Goal: Task Accomplishment & Management: Complete application form

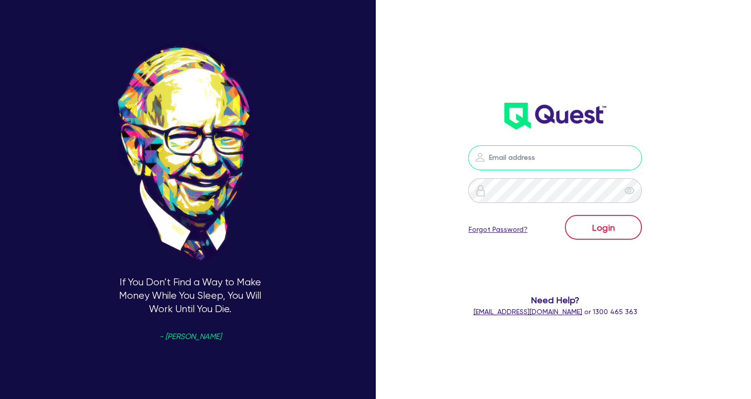
type input "[EMAIL_ADDRESS][DOMAIN_NAME]"
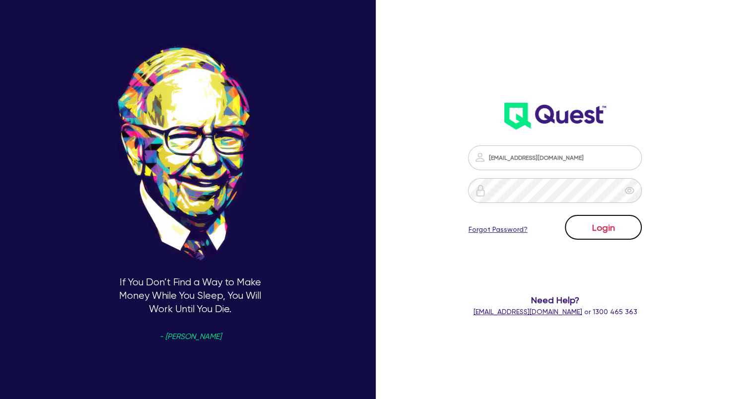
click at [625, 232] on button "Login" at bounding box center [603, 227] width 77 height 25
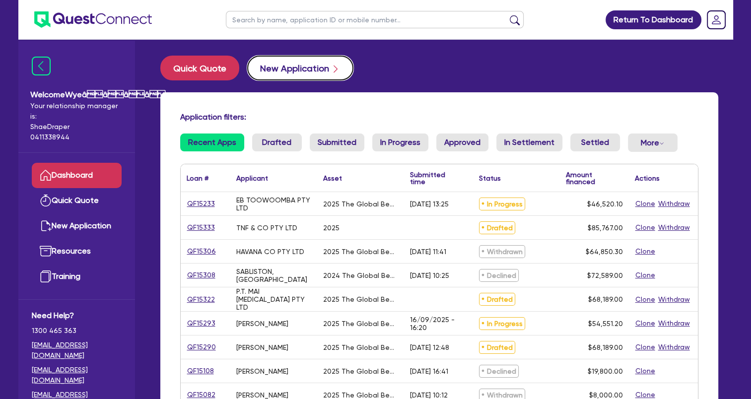
click at [304, 72] on button "New Application" at bounding box center [300, 68] width 106 height 25
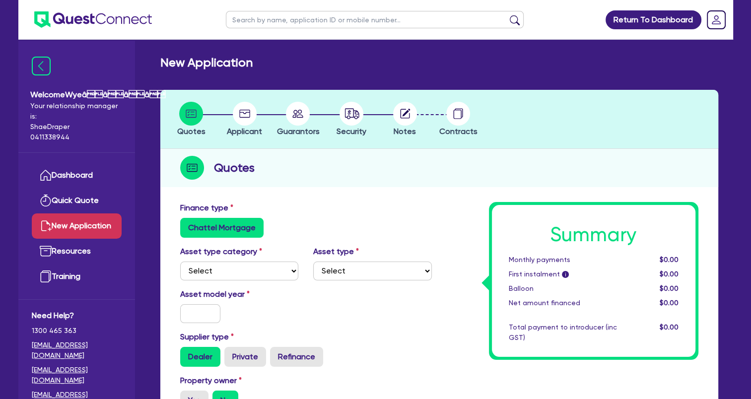
scroll to position [99, 0]
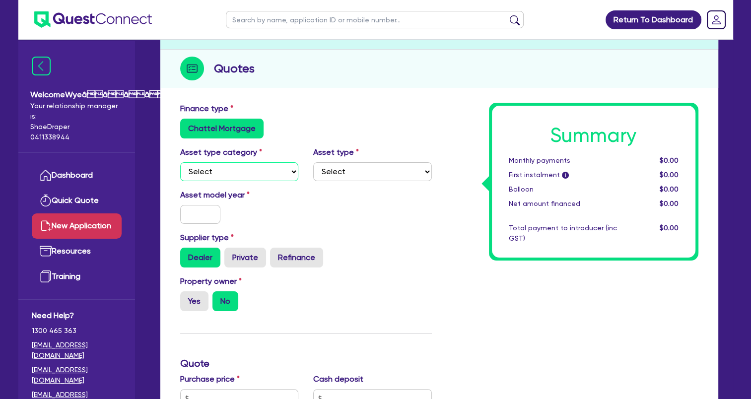
drag, startPoint x: 264, startPoint y: 172, endPoint x: 260, endPoint y: 180, distance: 8.7
click at [264, 172] on select "Select Cars and light trucks Primary assets Secondary assets Tertiary assets" at bounding box center [239, 171] width 119 height 19
select select "TERTIARY_ASSETS"
click at [180, 162] on select "Select Cars and light trucks Primary assets Secondary assets Tertiary assets" at bounding box center [239, 171] width 119 height 19
drag, startPoint x: 350, startPoint y: 172, endPoint x: 352, endPoint y: 180, distance: 8.1
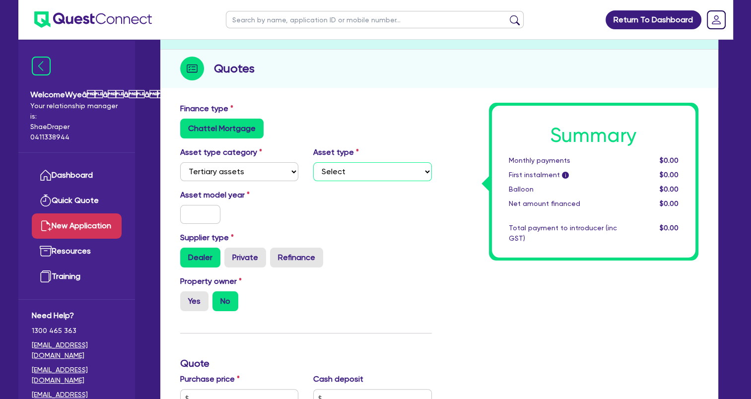
click at [351, 173] on select "Select Beauty equipment IT equipment IT software Watercraft Other" at bounding box center [372, 171] width 119 height 19
select select "BEAUTY_EQUIPMENT"
click at [313, 162] on select "Select Beauty equipment IT equipment IT software Watercraft Other" at bounding box center [372, 171] width 119 height 19
click at [200, 209] on input "text" at bounding box center [200, 214] width 41 height 19
type input "2025"
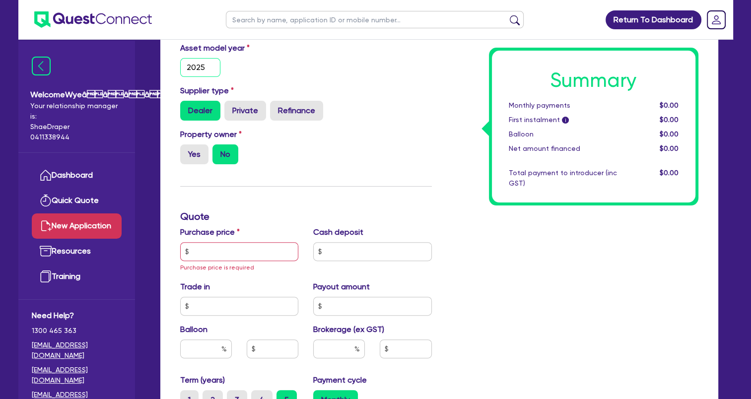
scroll to position [248, 0]
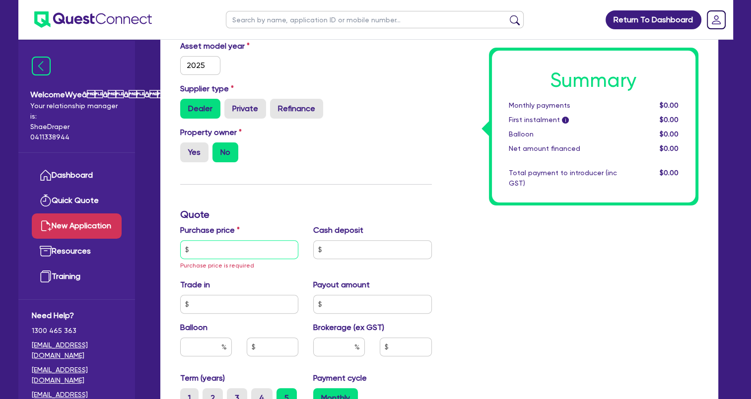
click at [242, 252] on input "text" at bounding box center [239, 249] width 119 height 19
paste input "18,689.00"
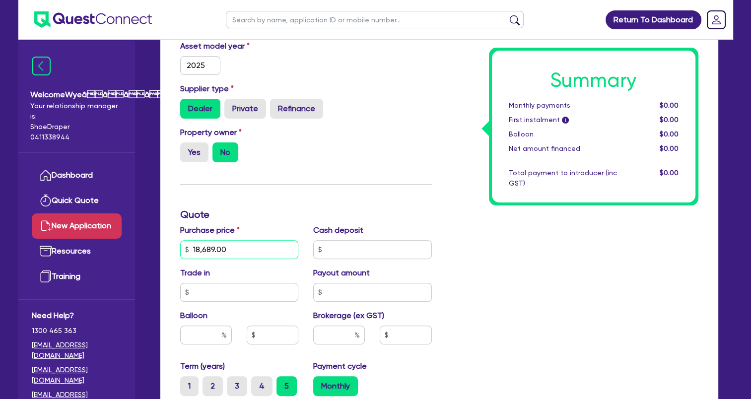
type input "18,689.00"
click at [339, 253] on input "text" at bounding box center [372, 249] width 119 height 19
type input "5,000"
drag, startPoint x: 498, startPoint y: 308, endPoint x: 457, endPoint y: 319, distance: 42.7
click at [498, 309] on div "Summary Monthly payments $0.00 First instalment i $0.00 Balloon $0.00 Net amoun…" at bounding box center [572, 249] width 267 height 591
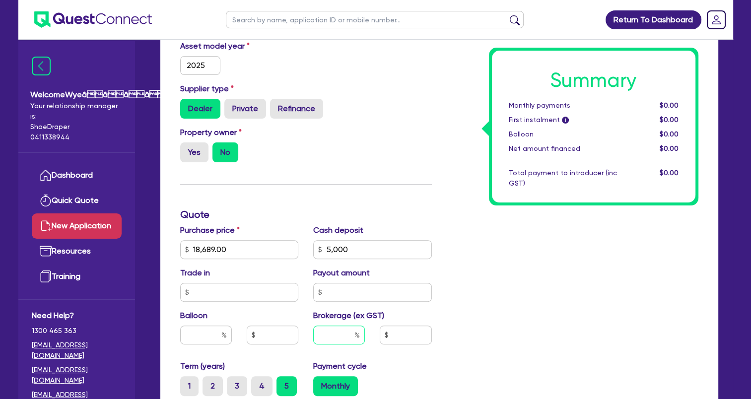
click at [339, 330] on input "text" at bounding box center [339, 335] width 52 height 19
type input "4"
click at [215, 336] on input "text" at bounding box center [206, 335] width 52 height 19
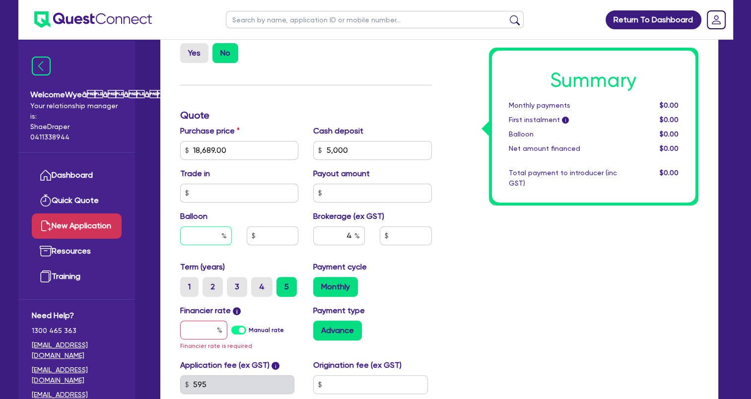
scroll to position [496, 0]
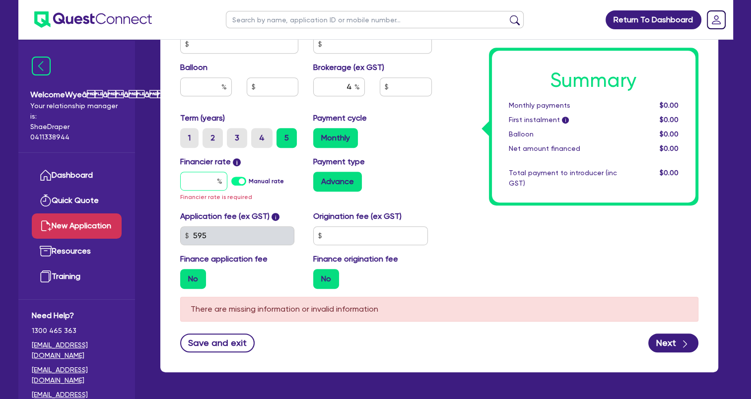
click at [202, 179] on input "text" at bounding box center [203, 181] width 47 height 19
type input "1"
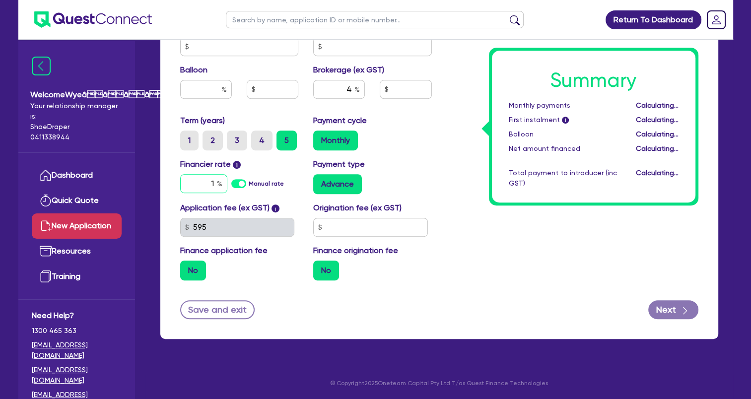
type input "547.56"
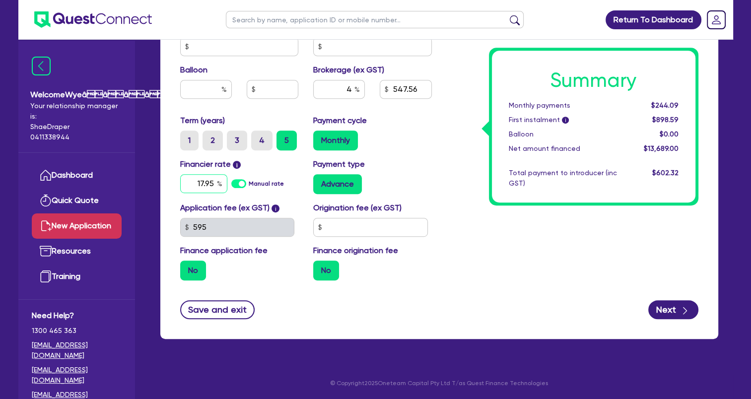
type input "17.95"
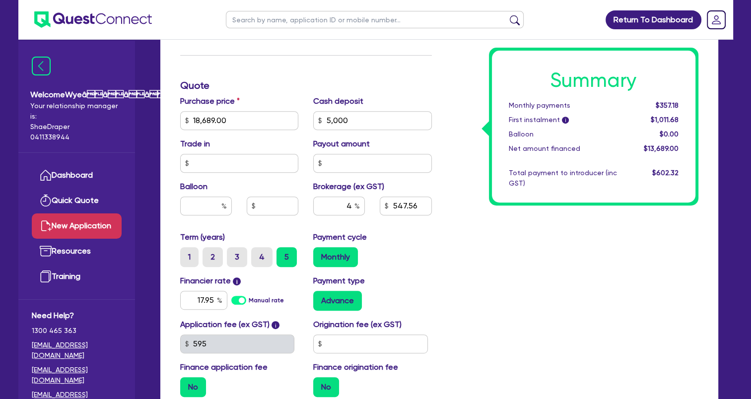
scroll to position [444, 0]
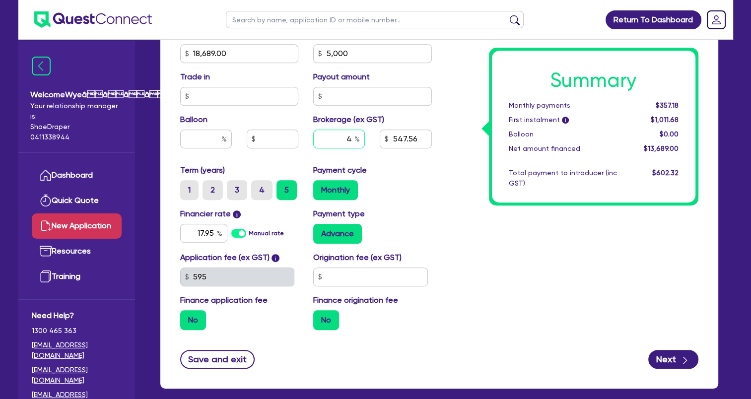
click at [352, 137] on input "4" at bounding box center [339, 139] width 52 height 19
type input "8"
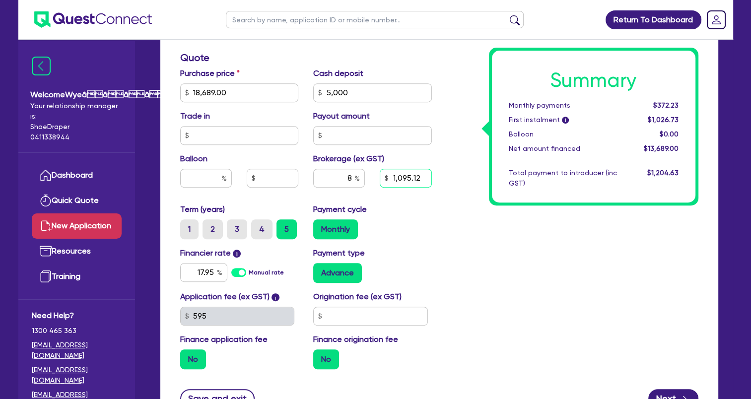
scroll to position [494, 0]
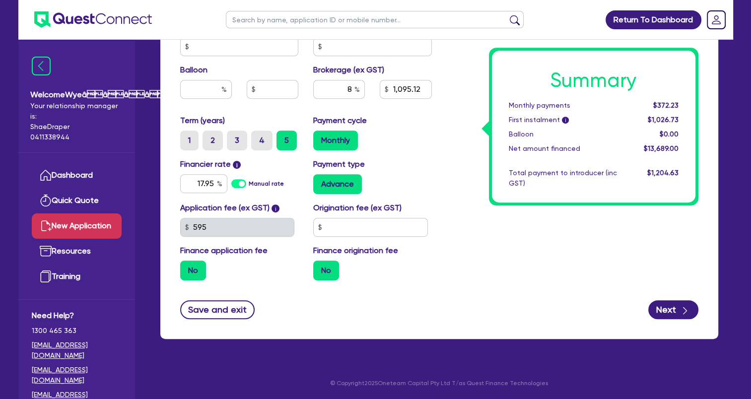
click at [699, 308] on div "Save and exit Next" at bounding box center [439, 309] width 533 height 19
click at [692, 312] on button "Next" at bounding box center [673, 309] width 50 height 19
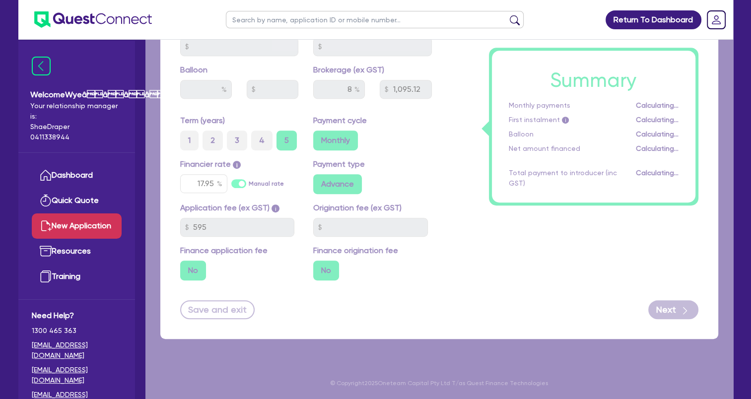
type input "1,095.12"
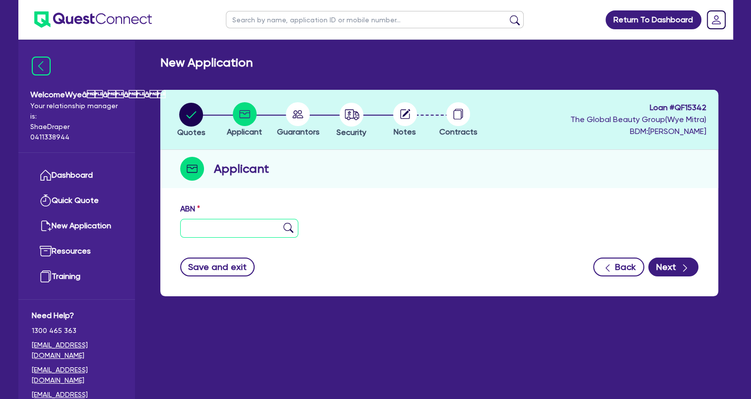
click at [257, 227] on input "text" at bounding box center [239, 228] width 119 height 19
paste input "37 174 467 306"
type input "37 174 467 306"
click at [674, 272] on button "Next" at bounding box center [673, 267] width 50 height 19
type input "[PERSON_NAME] [PERSON_NAME]"
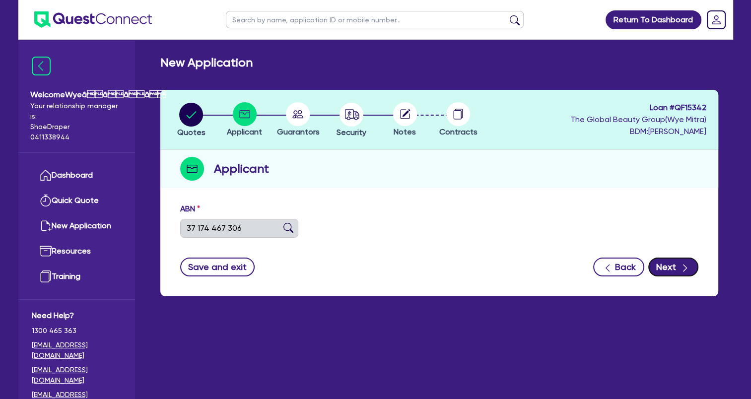
type input "RAE AESTHETICS"
select select "SOLE_TRADER"
type input "[DATE]"
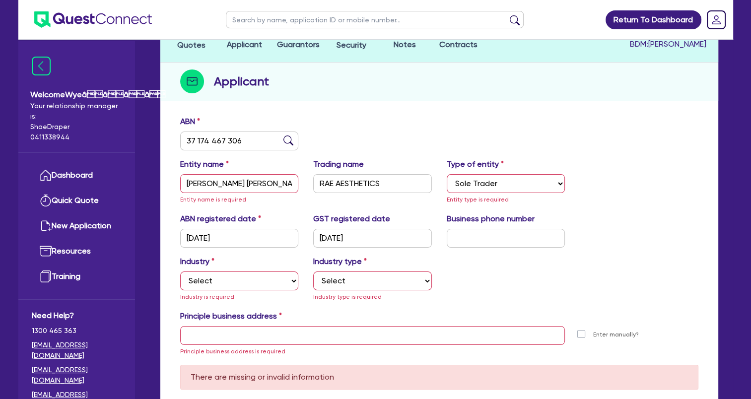
scroll to position [99, 0]
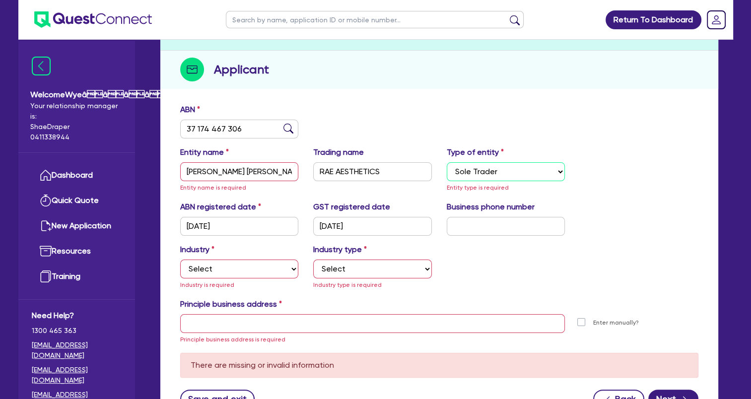
click at [485, 175] on select "Select Sole Trader Company Partnership Trust" at bounding box center [506, 171] width 119 height 19
click at [447, 162] on select "Select Sole Trader Company Partnership Trust" at bounding box center [506, 171] width 119 height 19
click at [277, 270] on select "Select Accomodation & Food Services Administrative & Support Services Agricultu…" at bounding box center [239, 269] width 119 height 19
select select "HEALTH_BEAUTY"
click at [180, 260] on select "Select Accomodation & Food Services Administrative & Support Services Agricultu…" at bounding box center [239, 269] width 119 height 19
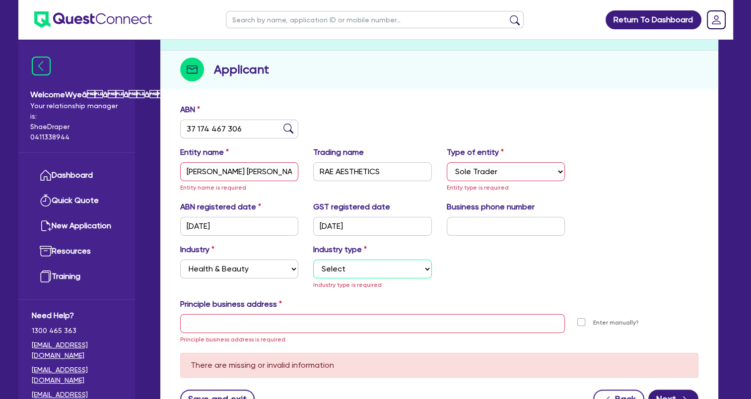
click at [332, 264] on select "Select [MEDICAL_DATA], [MEDICAL_DATA] Services Cosmetics Supplies Day Spas, Hea…" at bounding box center [372, 269] width 119 height 19
select select "HAIR_BEAUTY_SALONS"
click at [313, 260] on select "Select [MEDICAL_DATA], [MEDICAL_DATA] Services Cosmetics Supplies Day Spas, Hea…" at bounding box center [372, 269] width 119 height 19
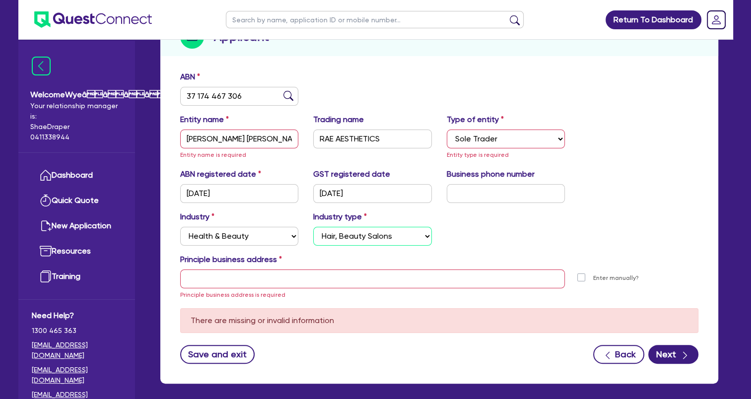
scroll to position [149, 0]
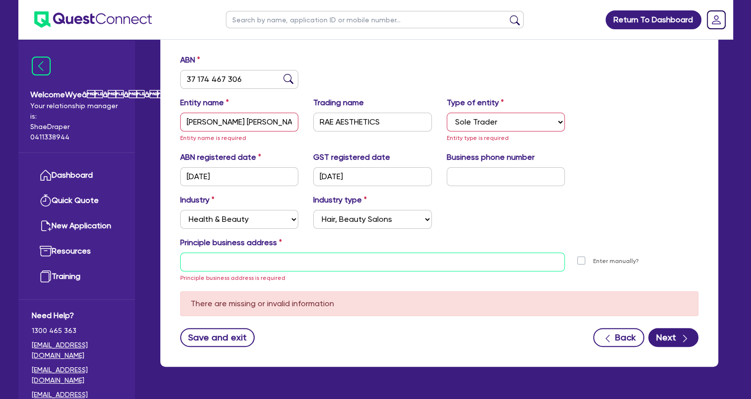
click at [302, 260] on input "text" at bounding box center [372, 262] width 385 height 19
paste input "[STREET_ADDRESS]"
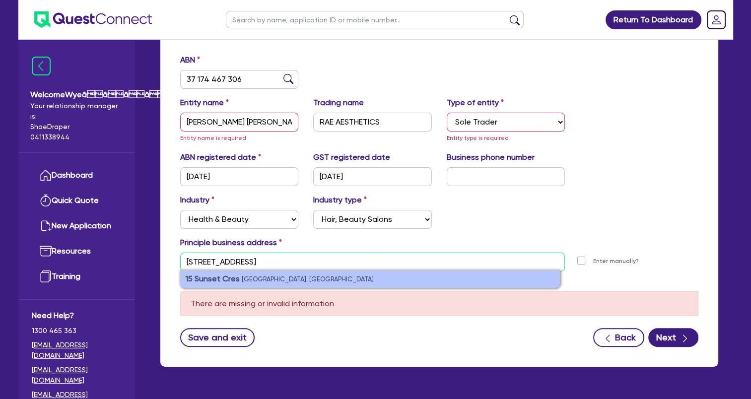
type input "[STREET_ADDRESS]"
click at [267, 277] on small "[GEOGRAPHIC_DATA], [GEOGRAPHIC_DATA]" at bounding box center [308, 278] width 132 height 7
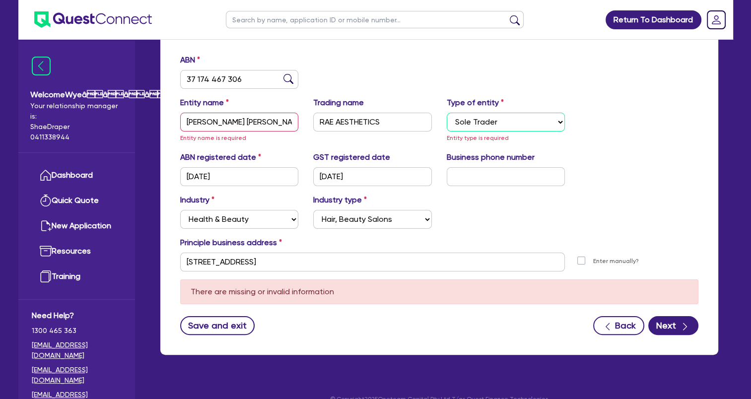
click at [533, 118] on select "Select Sole Trader Company Partnership Trust" at bounding box center [506, 122] width 119 height 19
click at [447, 113] on select "Select Sole Trader Company Partnership Trust" at bounding box center [506, 122] width 119 height 19
click at [676, 326] on button "Next" at bounding box center [673, 325] width 50 height 19
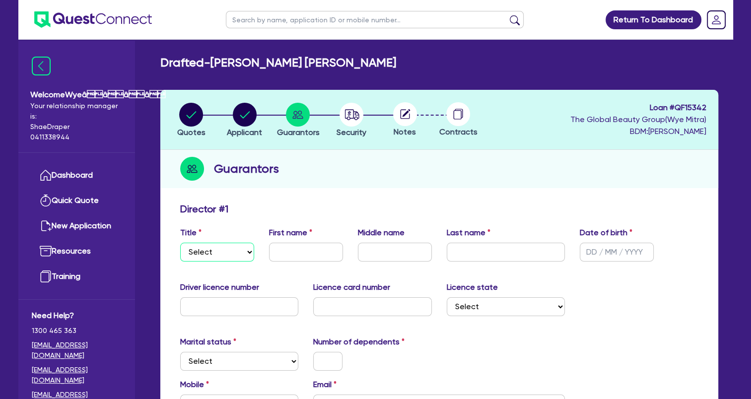
click at [232, 249] on select "Select Mr Mrs Ms Miss Dr" at bounding box center [217, 252] width 74 height 19
click at [180, 243] on select "Select Mr Mrs Ms Miss Dr" at bounding box center [217, 252] width 74 height 19
click at [221, 256] on select "Select Mr Mrs Ms Miss Dr" at bounding box center [217, 252] width 74 height 19
click at [180, 243] on select "Select Mr Mrs Ms Miss Dr" at bounding box center [217, 252] width 74 height 19
click at [230, 256] on select "Select Mr Mrs Ms Miss Dr" at bounding box center [217, 252] width 74 height 19
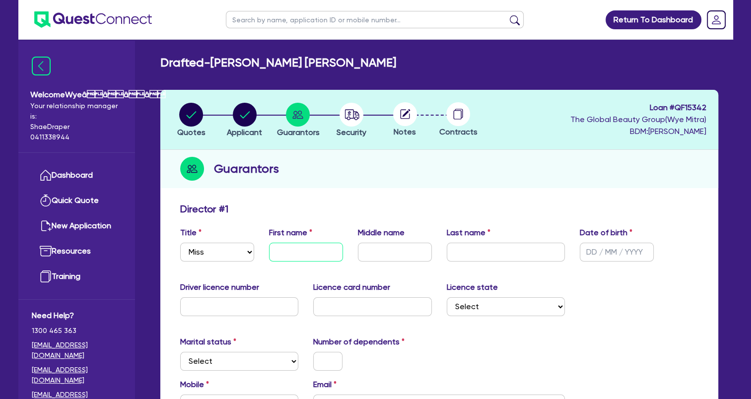
click at [274, 252] on input "text" at bounding box center [306, 252] width 74 height 19
click at [250, 256] on select "Select Mr Mrs Ms Miss Dr" at bounding box center [217, 252] width 74 height 19
select select "MS"
click at [180, 243] on select "Select Mr Mrs Ms Miss Dr" at bounding box center [217, 252] width 74 height 19
click at [293, 245] on input "text" at bounding box center [306, 252] width 74 height 19
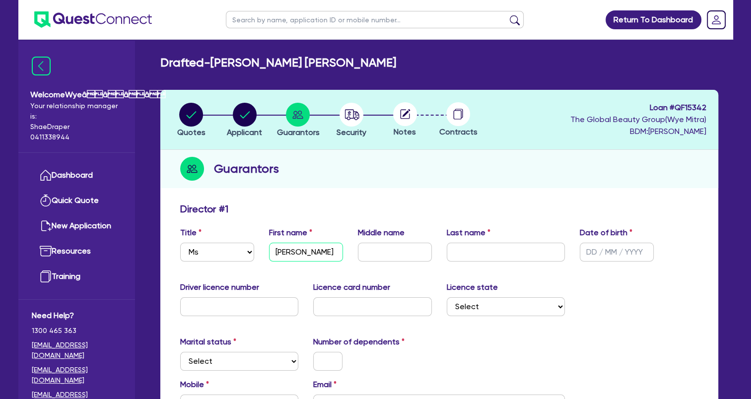
type input "[PERSON_NAME]"
type input "b"
type input "Buchanan"
type input "[DATE]"
click at [229, 302] on input "text" at bounding box center [239, 306] width 119 height 19
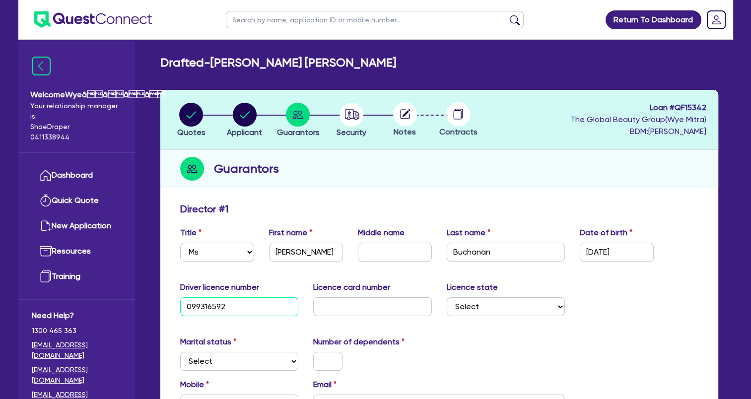
type input "099316592"
type input "P8434244"
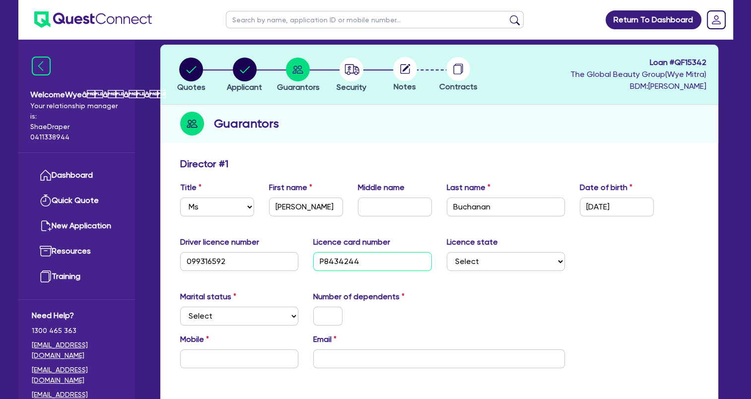
scroll to position [149, 0]
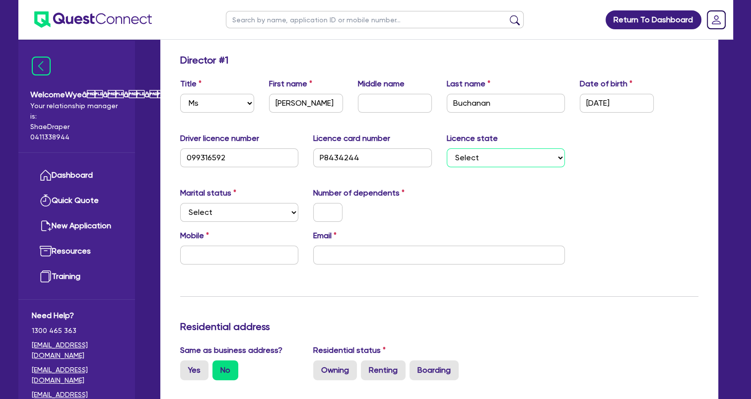
click at [496, 161] on select "Select [GEOGRAPHIC_DATA] [GEOGRAPHIC_DATA] [GEOGRAPHIC_DATA] [GEOGRAPHIC_DATA] …" at bounding box center [506, 157] width 119 height 19
select select "VIC"
click at [447, 148] on select "Select [GEOGRAPHIC_DATA] [GEOGRAPHIC_DATA] [GEOGRAPHIC_DATA] [GEOGRAPHIC_DATA] …" at bounding box center [506, 157] width 119 height 19
click at [241, 210] on select "Select Single Married De Facto / Partner" at bounding box center [239, 212] width 119 height 19
select select "DE_FACTO"
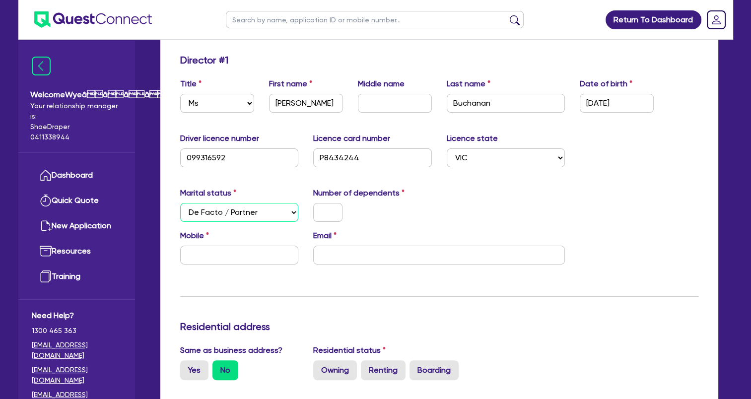
click at [180, 203] on select "Select Single Married De Facto / Partner" at bounding box center [239, 212] width 119 height 19
click at [327, 214] on input "text" at bounding box center [327, 212] width 29 height 19
click at [258, 252] on input "text" at bounding box center [239, 255] width 119 height 19
paste input "0401 494 445"
type input "0"
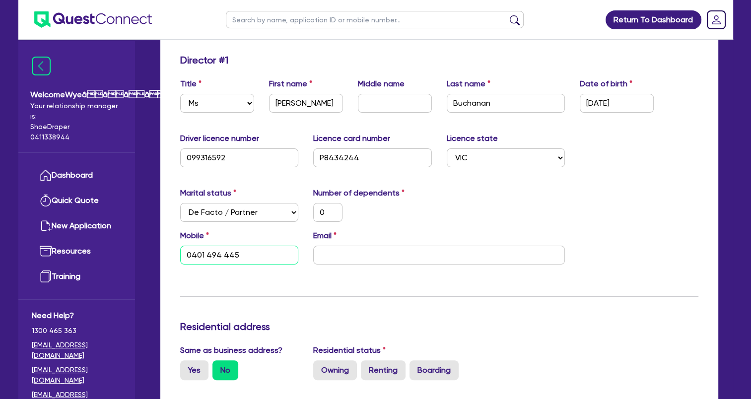
type input "0401 494 445"
drag, startPoint x: 358, startPoint y: 255, endPoint x: 366, endPoint y: 252, distance: 9.1
click at [365, 253] on input "email" at bounding box center [439, 255] width 252 height 19
paste input "[EMAIL_ADDRESS][DOMAIN_NAME]"
type input "0"
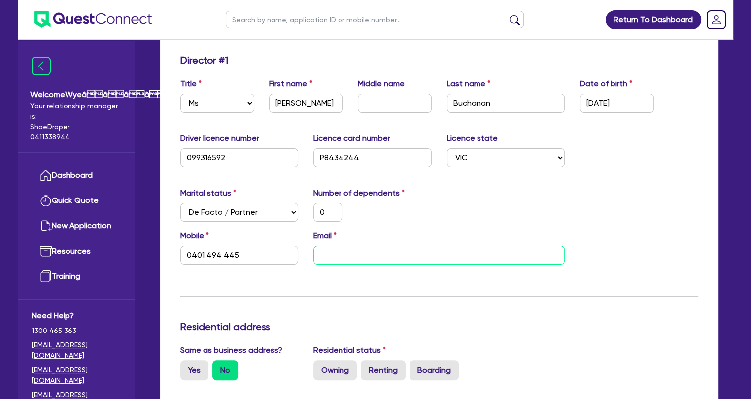
type input "0401 494 445"
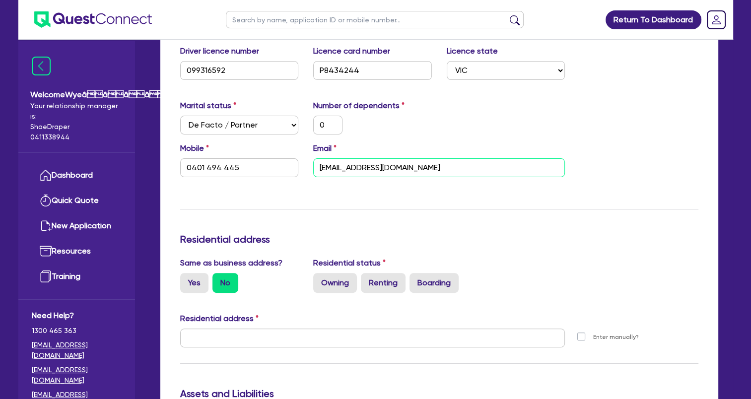
scroll to position [248, 0]
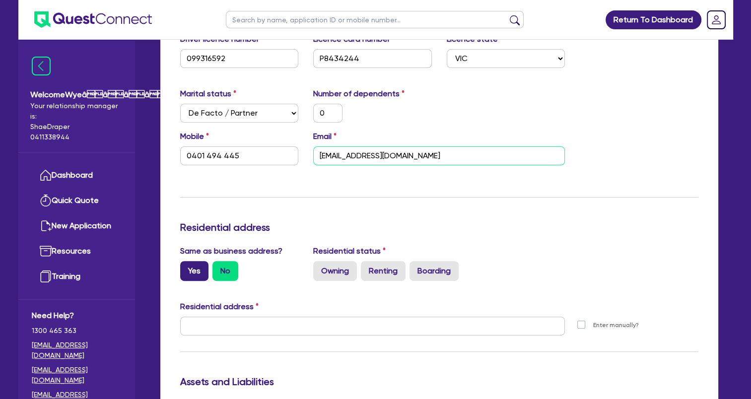
type input "[EMAIL_ADDRESS][DOMAIN_NAME]"
click at [191, 267] on label "Yes" at bounding box center [194, 271] width 28 height 20
click at [187, 267] on input "Yes" at bounding box center [183, 264] width 6 height 6
radio input "true"
type input "0"
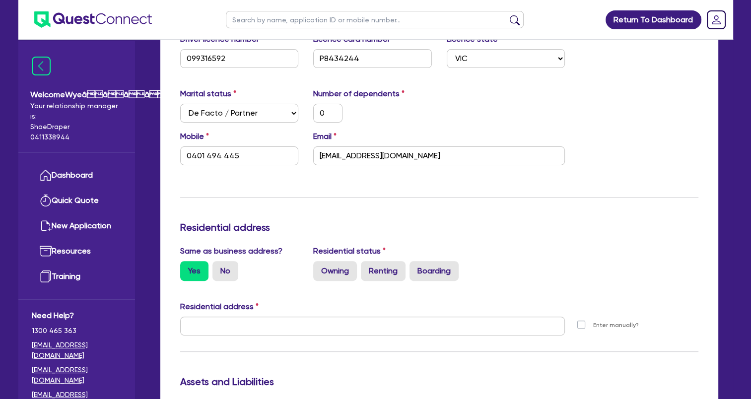
type input "0401 494 445"
type input "[STREET_ADDRESS]"
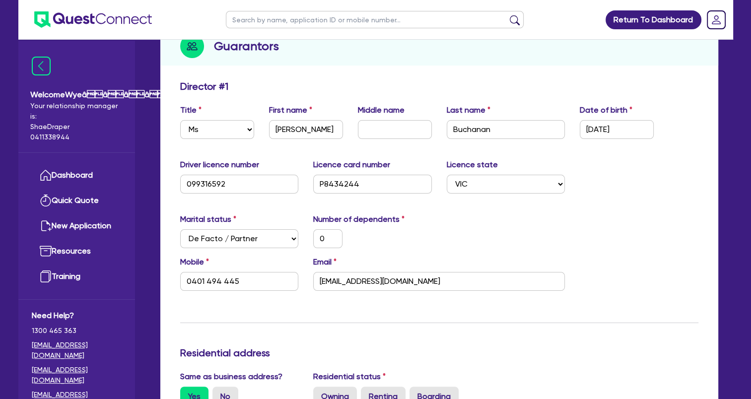
scroll to position [199, 0]
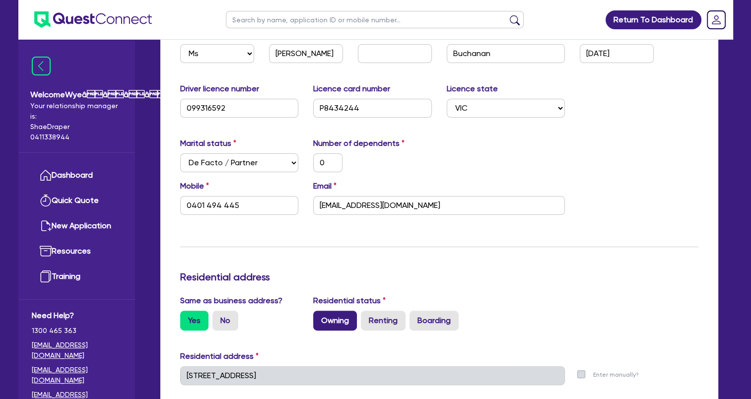
click at [344, 321] on label "Owning" at bounding box center [335, 321] width 44 height 20
click at [320, 317] on input "Owning" at bounding box center [316, 314] width 6 height 6
radio input "true"
type input "0"
type input "0401 494 445"
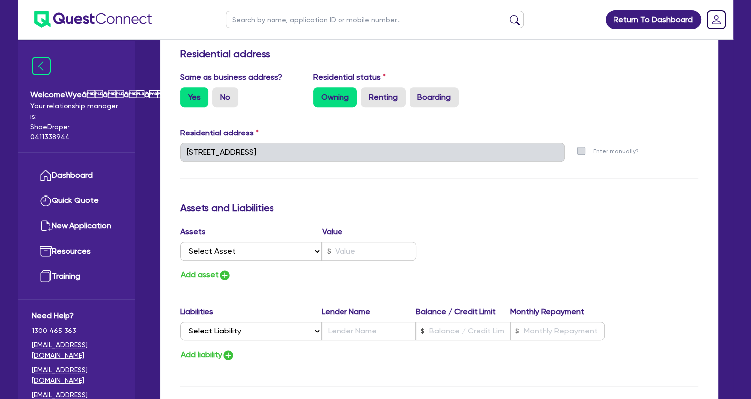
scroll to position [447, 0]
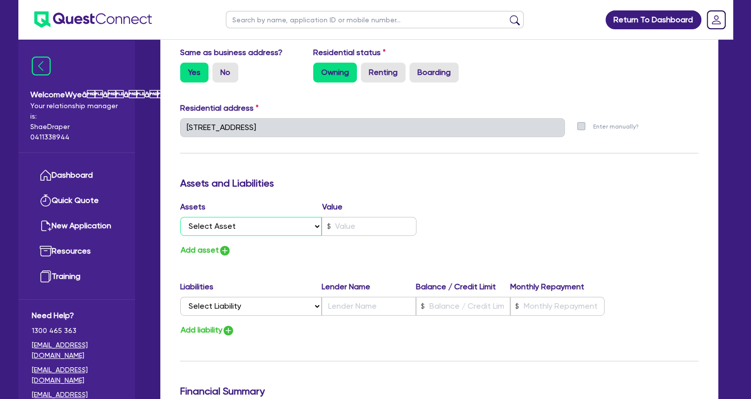
click at [258, 228] on select "Select Asset Cash Property Investment property Vehicle Truck Trailer Equipment …" at bounding box center [251, 226] width 142 height 19
select select "CASH"
click at [180, 217] on select "Select Asset Cash Property Investment property Vehicle Truck Trailer Equipment …" at bounding box center [251, 226] width 142 height 19
type input "0"
type input "0401 494 445"
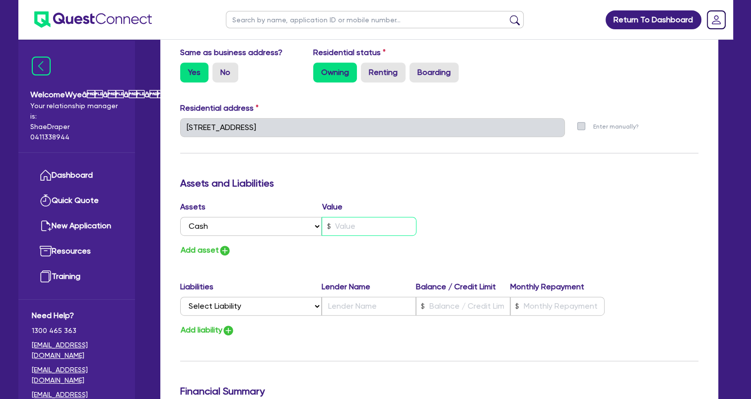
click at [354, 223] on input "text" at bounding box center [369, 226] width 95 height 19
type input "0"
type input "0401 494 445"
type input "1"
type input "0"
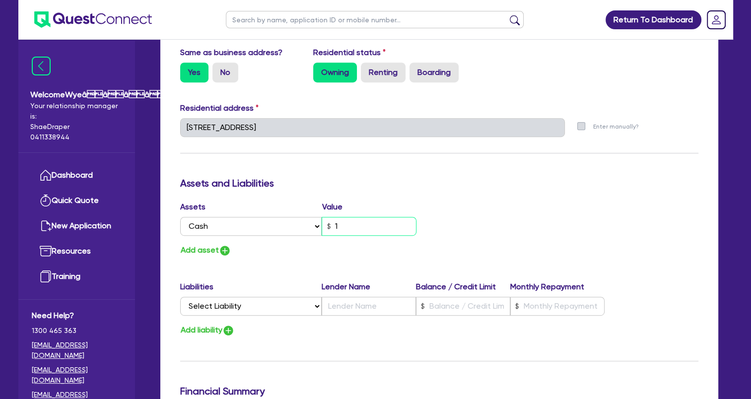
type input "0401 494 445"
type input "19"
type input "0"
type input "0401 494 445"
type input "190"
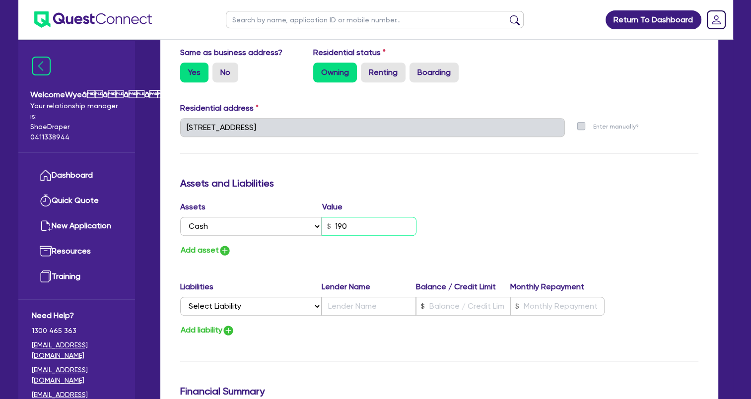
type input "0"
type input "0401 494 445"
type input "1,900"
type input "0"
type input "0401 494 445"
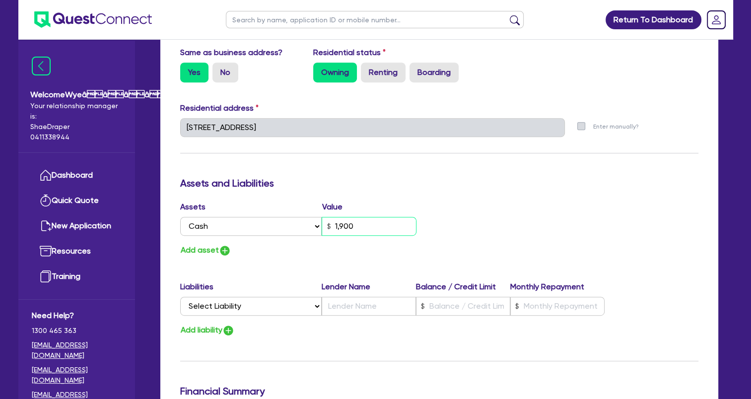
type input "19,000"
type input "0"
type input "0401 494 445"
type input "190,000"
click at [212, 251] on button "Add asset" at bounding box center [205, 250] width 51 height 13
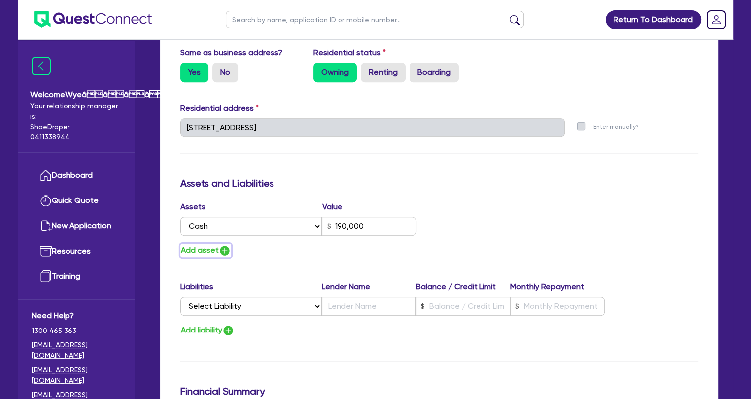
type input "0"
type input "0401 494 445"
type input "190,000"
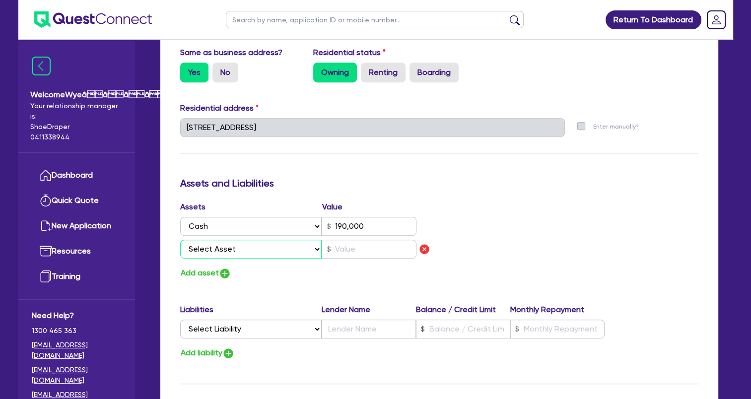
click at [259, 249] on select "Select Asset Cash Property Investment property Vehicle Truck Trailer Equipment …" at bounding box center [251, 249] width 142 height 19
click at [246, 251] on select "Select Asset Cash Property Investment property Vehicle Truck Trailer Equipment …" at bounding box center [251, 249] width 142 height 19
select select "OTHER"
click at [180, 240] on select "Select Asset Cash Property Investment property Vehicle Truck Trailer Equipment …" at bounding box center [251, 249] width 142 height 19
type input "0"
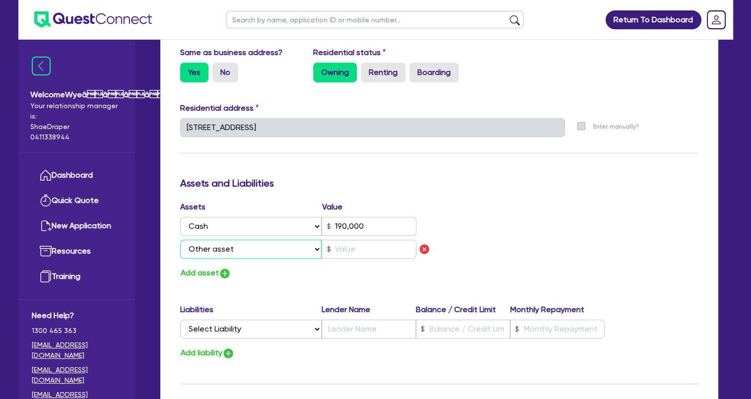
type input "0401 494 445"
type input "190,000"
click at [375, 250] on input "text" at bounding box center [369, 249] width 95 height 19
type input "0"
type input "0401 494 445"
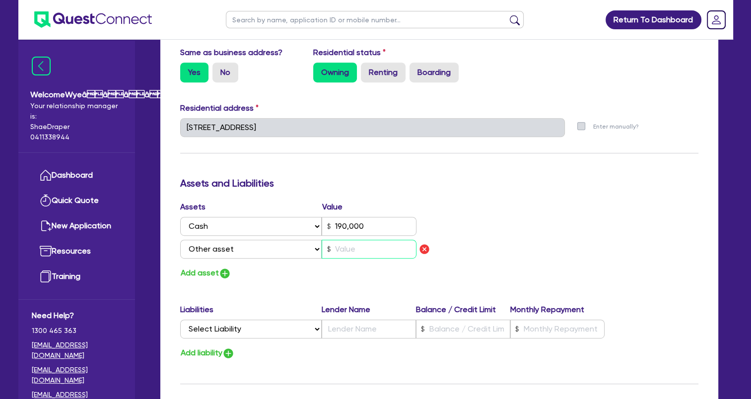
type input "190,000"
type input "2"
type input "0"
type input "0401 494 445"
type input "190,000"
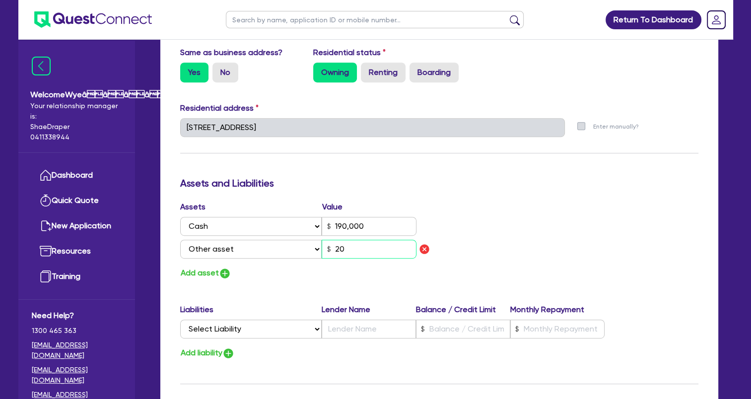
type input "20"
type input "0"
type input "0401 494 445"
type input "190,000"
type input "200"
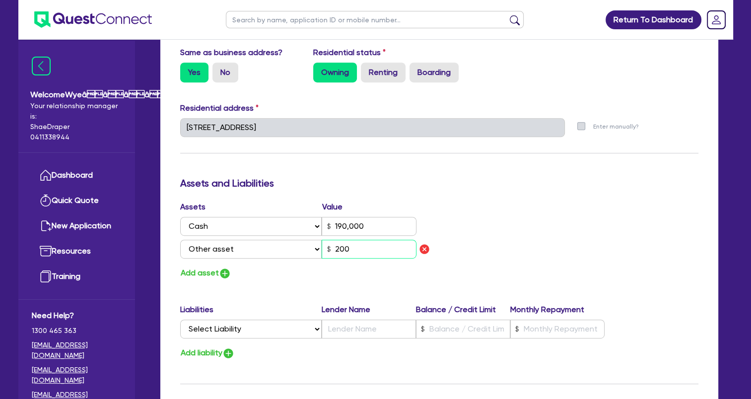
type input "0"
type input "0401 494 445"
type input "190,000"
type input "2,000"
type input "0"
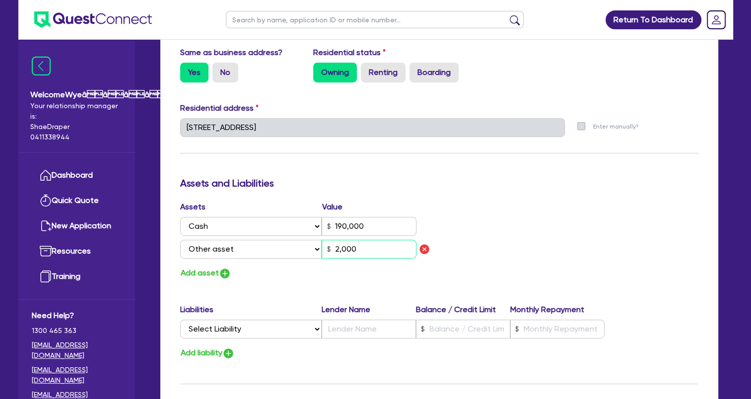
type input "0401 494 445"
type input "190,000"
type input "20,000"
click at [224, 272] on img "button" at bounding box center [225, 273] width 12 height 12
type input "0"
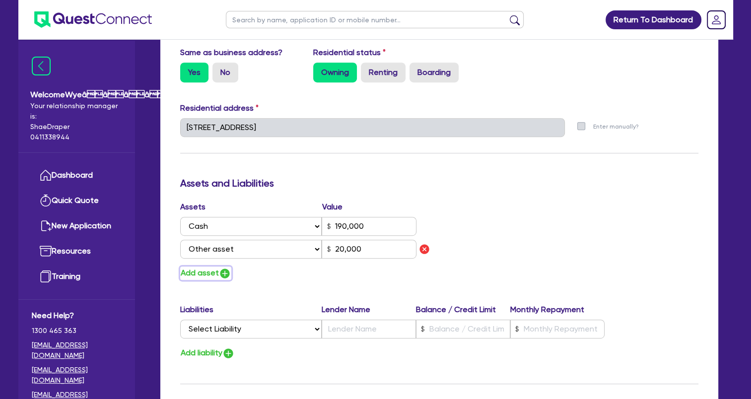
type input "0401 494 445"
type input "190,000"
type input "20,000"
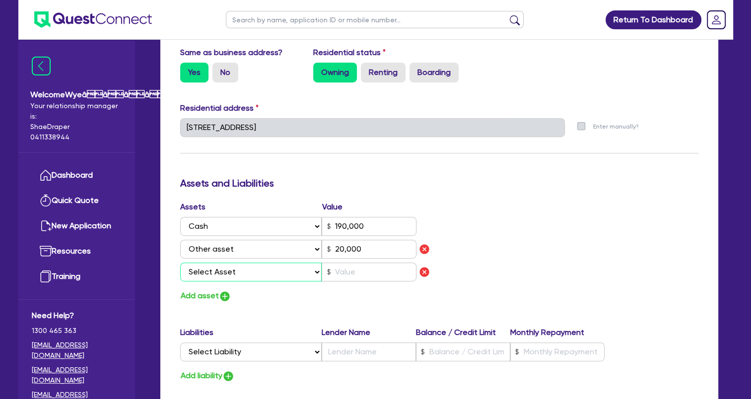
click at [231, 274] on select "Select Asset Cash Property Investment property Vehicle Truck Trailer Equipment …" at bounding box center [251, 272] width 142 height 19
select select "HOUSEHOLD_PERSONAL"
click at [180, 263] on select "Select Asset Cash Property Investment property Vehicle Truck Trailer Equipment …" at bounding box center [251, 272] width 142 height 19
type input "0"
type input "0401 494 445"
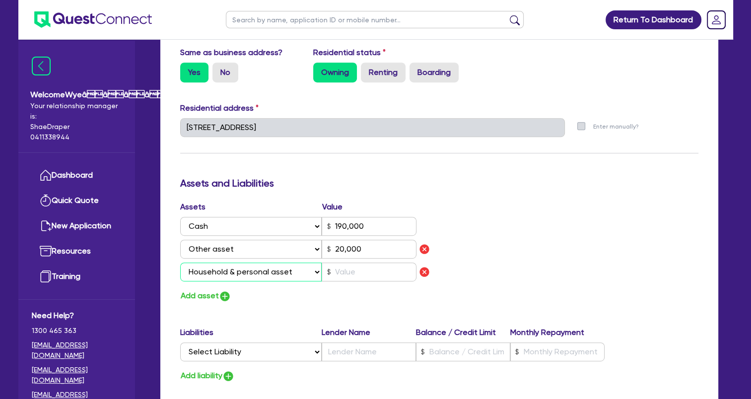
type input "190,000"
type input "20,000"
click at [355, 270] on input "text" at bounding box center [369, 272] width 95 height 19
type input "0"
type input "0401 494 445"
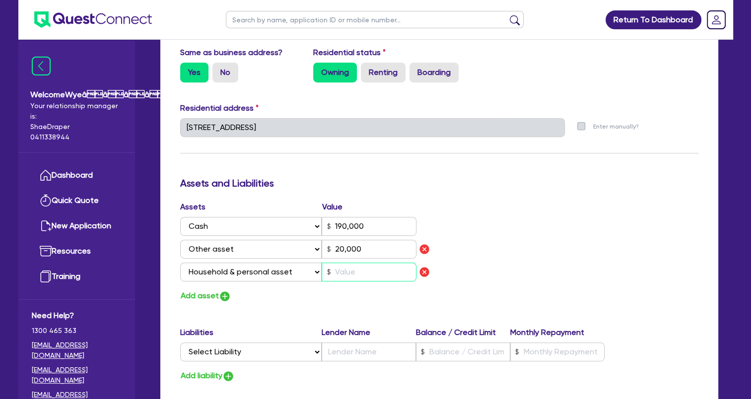
type input "190,000"
type input "20,000"
type input "5"
type input "0"
type input "0401 494 445"
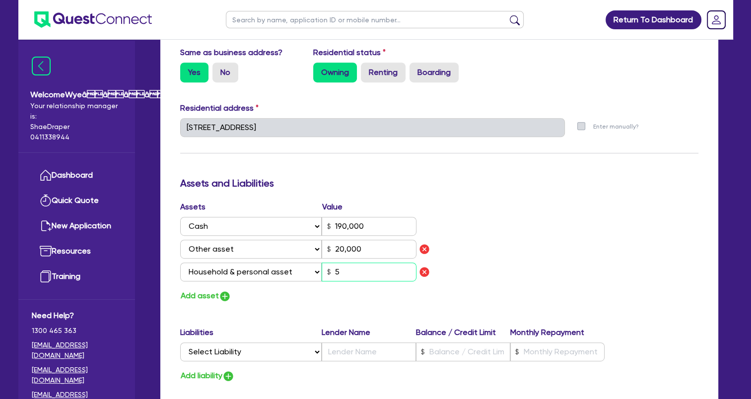
type input "190,000"
type input "20,000"
type input "50"
type input "0"
type input "0401 494 445"
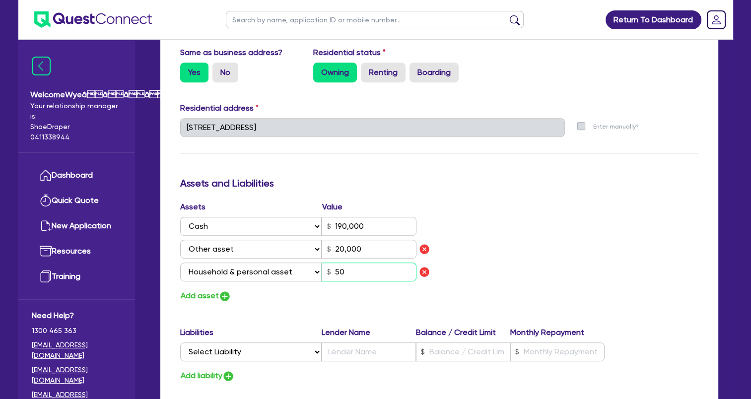
type input "190,000"
type input "20,000"
type input "500"
type input "0"
type input "0401 494 445"
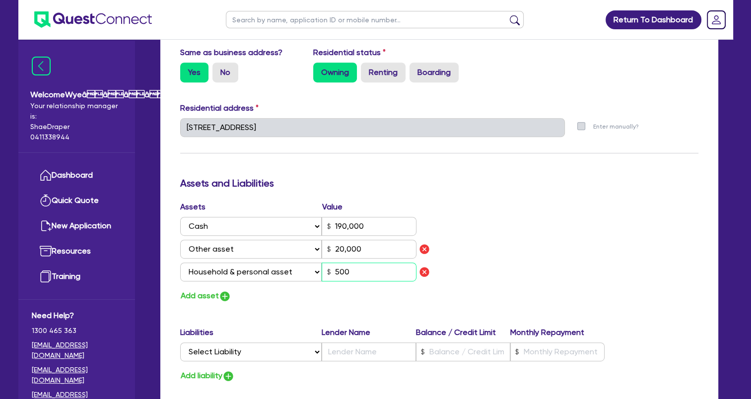
type input "190,000"
type input "20,000"
type input "5,000"
type input "0"
type input "0401 494 445"
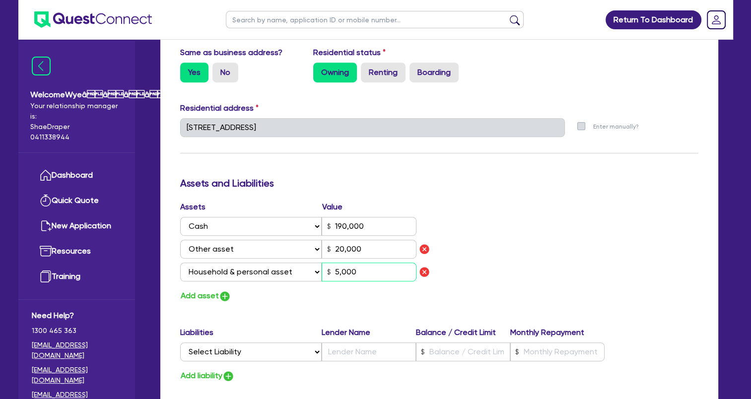
type input "190,000"
type input "20,000"
type input "50,000"
click at [206, 294] on button "Add asset" at bounding box center [205, 295] width 51 height 13
type input "0"
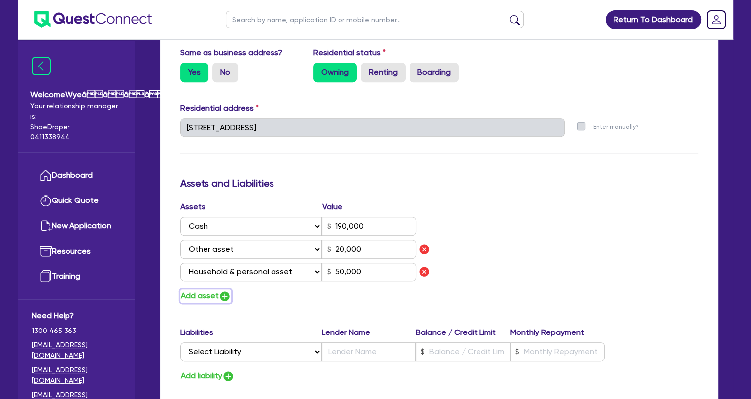
type input "0401 494 445"
type input "190,000"
type input "20,000"
type input "50,000"
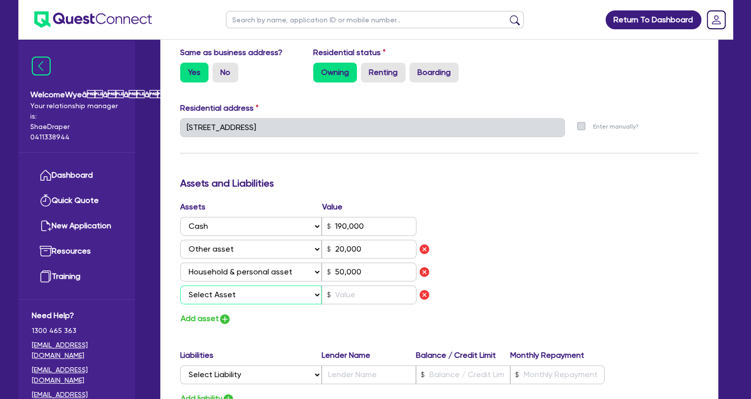
click at [228, 295] on select "Select Asset Cash Property Investment property Vehicle Truck Trailer Equipment …" at bounding box center [251, 294] width 142 height 19
select select "OTHER"
click at [180, 285] on select "Select Asset Cash Property Investment property Vehicle Truck Trailer Equipment …" at bounding box center [251, 294] width 142 height 19
type input "0"
type input "0401 494 445"
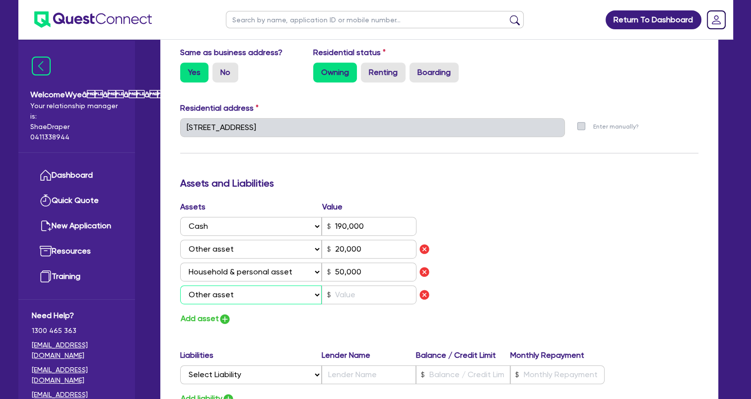
type input "190,000"
type input "20,000"
type input "50,000"
click at [347, 294] on input "text" at bounding box center [369, 294] width 95 height 19
type input "0"
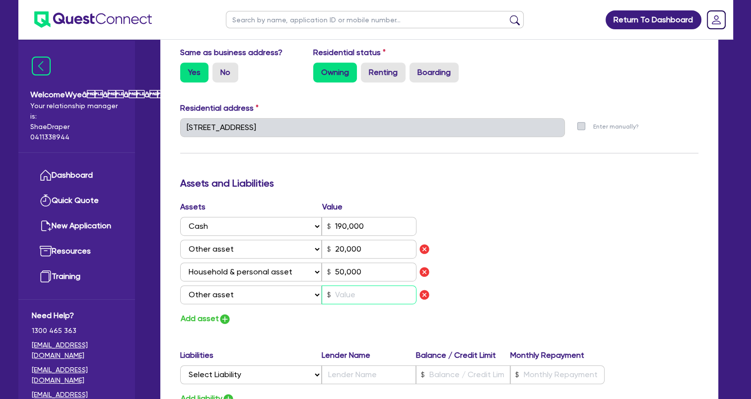
type input "0401 494 445"
type input "190,000"
type input "20,000"
type input "50,000"
type input "3"
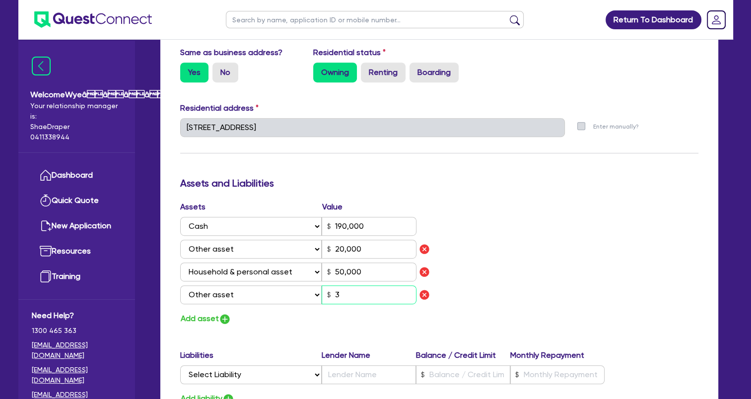
type input "0"
type input "0401 494 445"
type input "190,000"
type input "20,000"
type input "50,000"
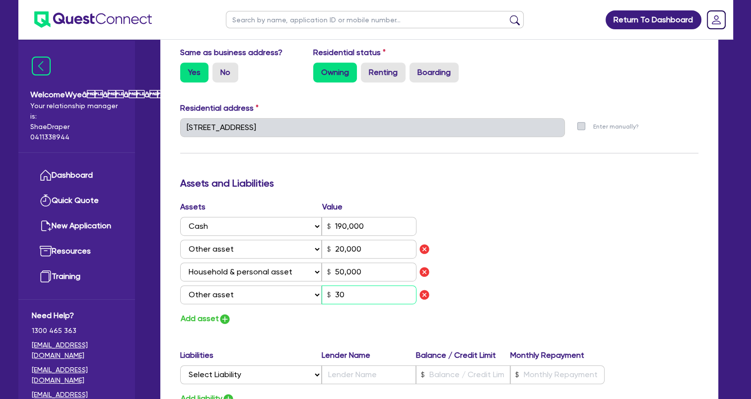
type input "30"
type input "0"
type input "0401 494 445"
type input "190,000"
type input "20,000"
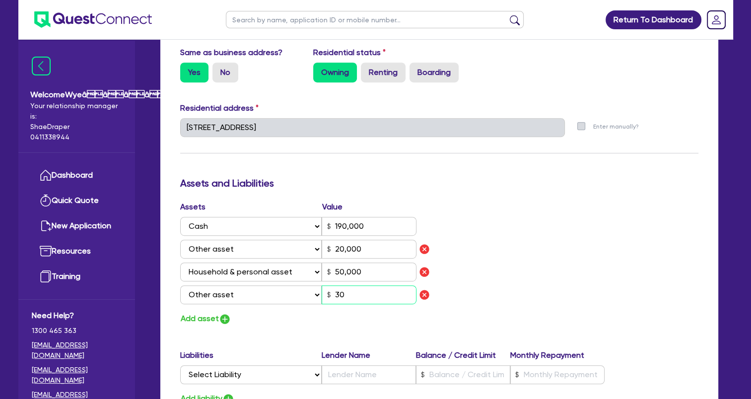
type input "50,000"
type input "300"
type input "0"
type input "0401 494 445"
type input "190,000"
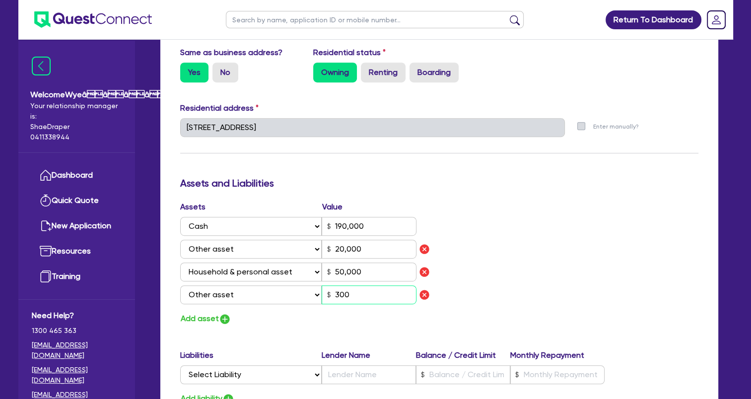
type input "20,000"
type input "50,000"
type input "3,000"
type input "0"
type input "0401 494 445"
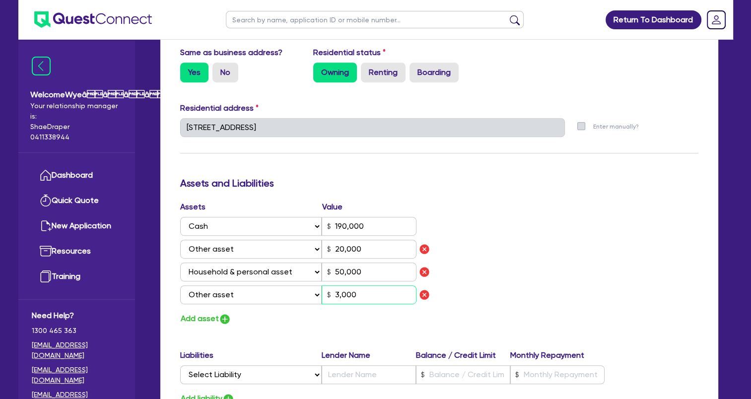
type input "190,000"
type input "20,000"
type input "50,000"
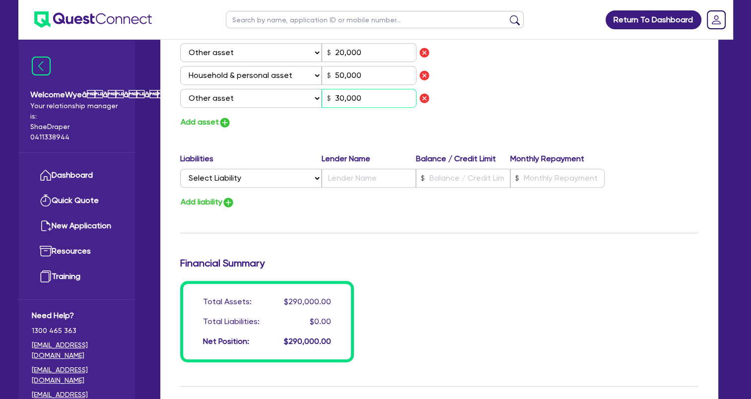
scroll to position [645, 0]
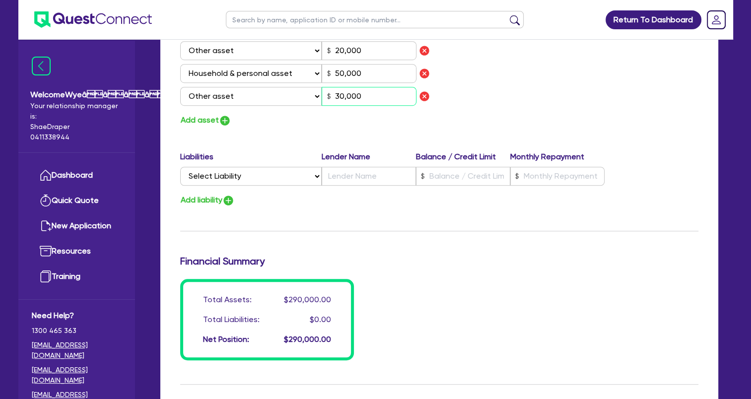
type input "30,000"
click at [202, 121] on button "Add asset" at bounding box center [205, 120] width 51 height 13
type input "0"
type input "0401 494 445"
type input "190,000"
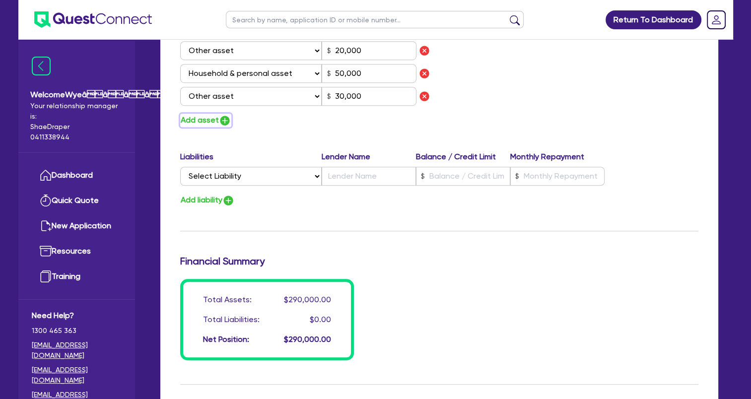
type input "20,000"
type input "50,000"
type input "30,000"
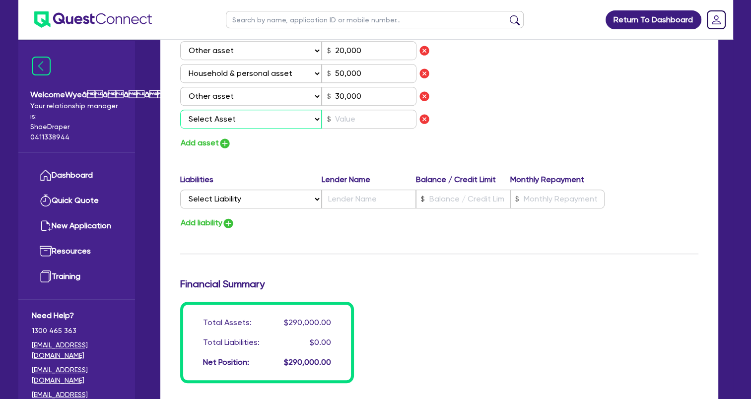
click at [234, 123] on select "Select Asset Cash Property Investment property Vehicle Truck Trailer Equipment …" at bounding box center [251, 119] width 142 height 19
select select "PROPERTY"
click at [180, 110] on select "Select Asset Cash Property Investment property Vehicle Truck Trailer Equipment …" at bounding box center [251, 119] width 142 height 19
type input "0"
type input "0401 494 445"
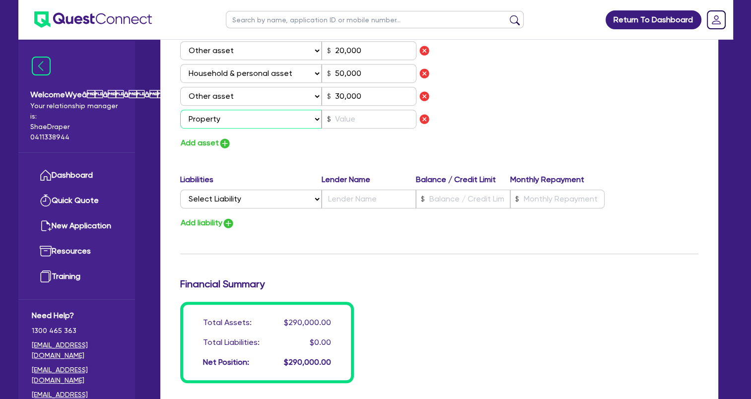
type input "190,000"
type input "20,000"
type input "50,000"
type input "30,000"
click at [344, 121] on input "text" at bounding box center [369, 119] width 95 height 19
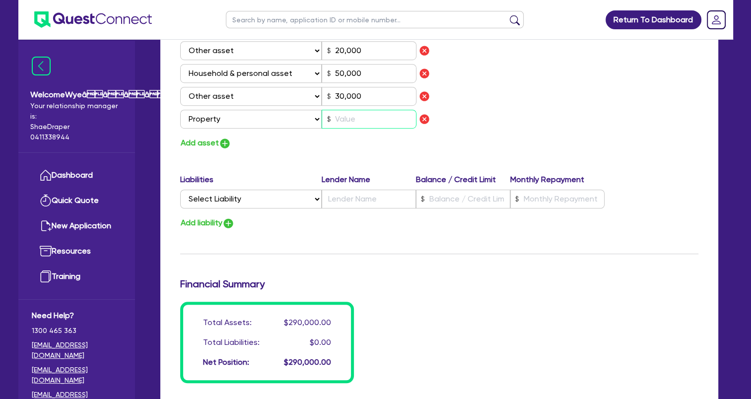
type input "0"
type input "0401 494 445"
type input "190,000"
type input "20,000"
type input "50,000"
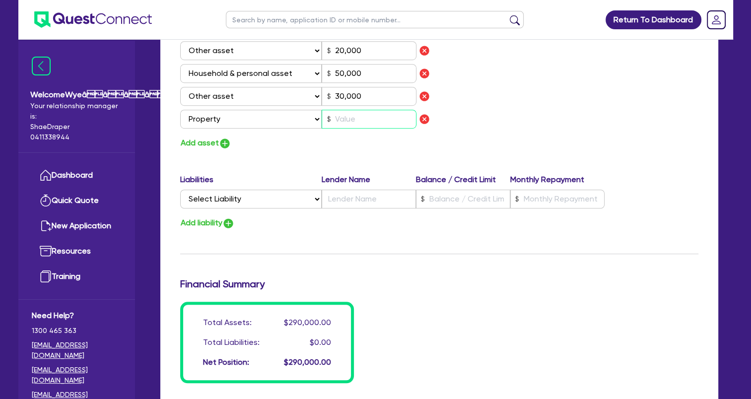
type input "30,000"
type input "9"
type input "0"
type input "0401 494 445"
type input "190,000"
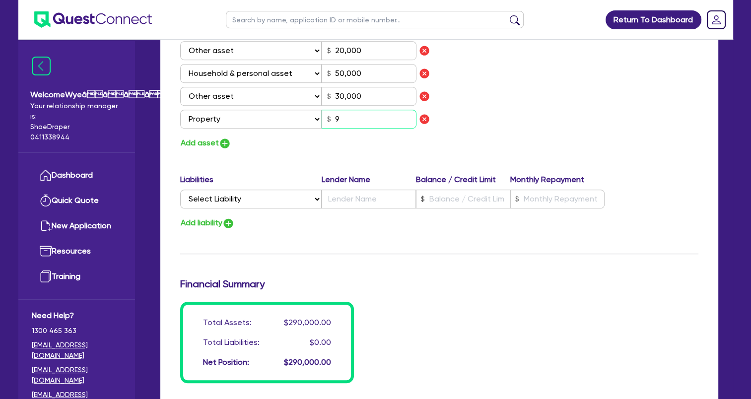
type input "20,000"
type input "50,000"
type input "30,000"
type input "90"
type input "0"
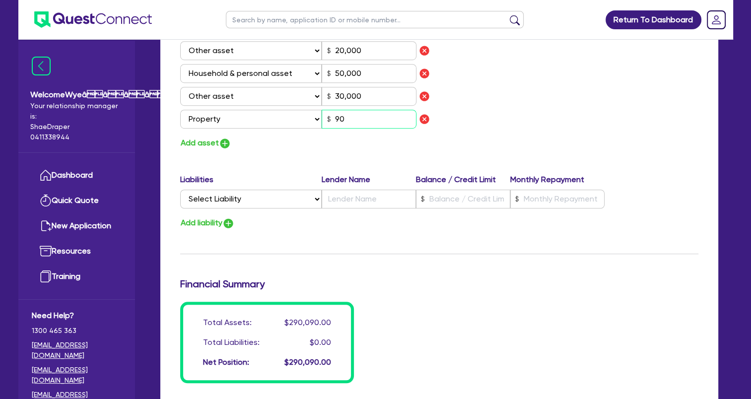
type input "0401 494 445"
type input "190,000"
type input "20,000"
type input "50,000"
type input "30,000"
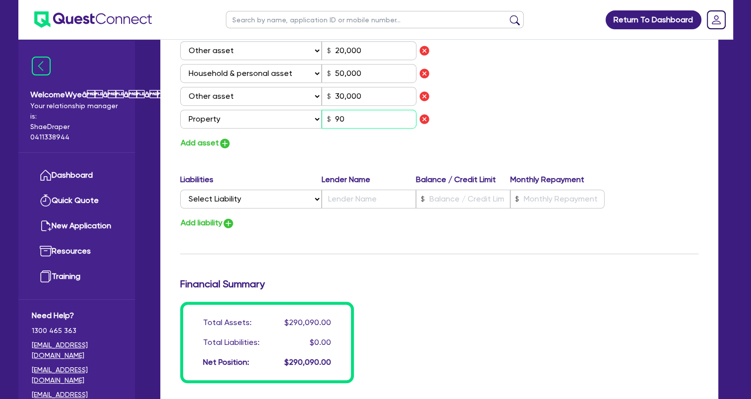
type input "900"
click at [328, 143] on div "Add asset" at bounding box center [306, 142] width 267 height 13
click at [212, 199] on select "Select Liability Credit card Mortgage Investment property loan Vehicle loan Tru…" at bounding box center [250, 199] width 141 height 19
click at [193, 143] on button "Add asset" at bounding box center [205, 142] width 51 height 13
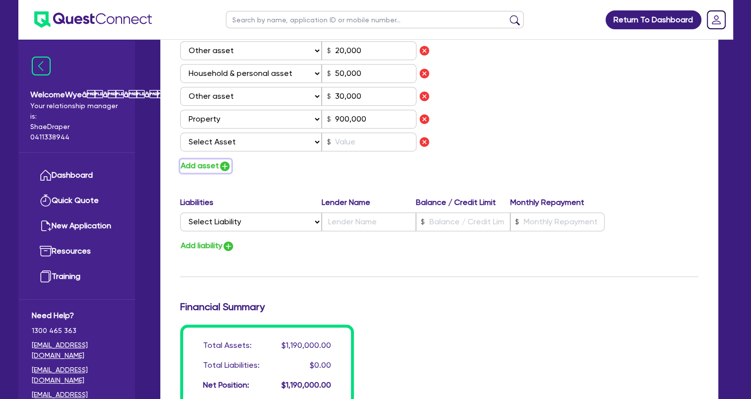
click at [220, 167] on img "button" at bounding box center [225, 166] width 12 height 12
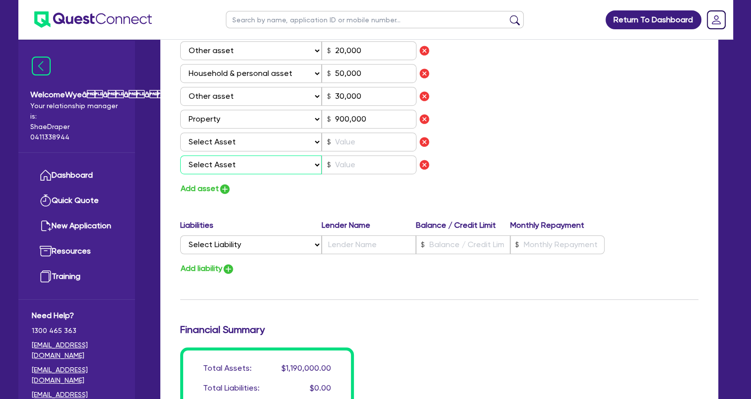
click at [219, 163] on select "Select Asset Cash Property Investment property Vehicle Truck Trailer Equipment …" at bounding box center [251, 164] width 142 height 19
click at [180, 155] on select "Select Asset Cash Property Investment property Vehicle Truck Trailer Equipment …" at bounding box center [251, 164] width 142 height 19
click at [424, 143] on img "button" at bounding box center [424, 142] width 12 height 12
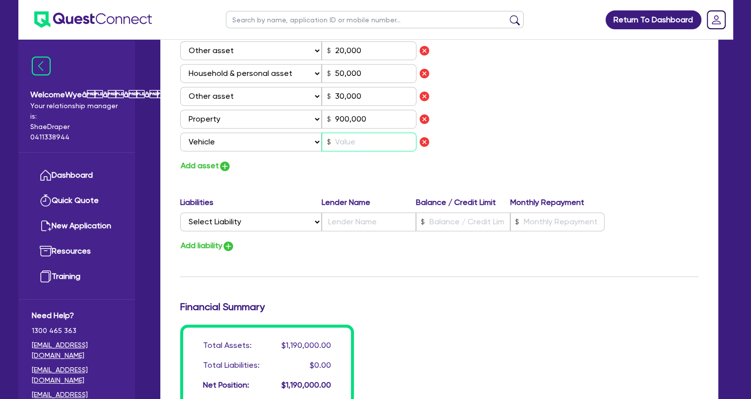
click at [350, 139] on input "text" at bounding box center [369, 142] width 95 height 19
click at [292, 219] on select "Select Liability Credit card Mortgage Investment property loan Vehicle loan Tru…" at bounding box center [250, 221] width 141 height 19
click at [180, 212] on select "Select Liability Credit card Mortgage Investment property loan Vehicle loan Tru…" at bounding box center [250, 221] width 141 height 19
click at [346, 222] on input "text" at bounding box center [369, 221] width 94 height 19
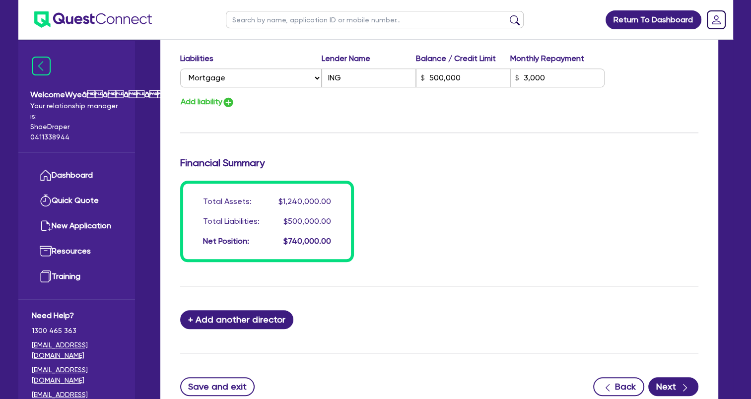
scroll to position [866, 0]
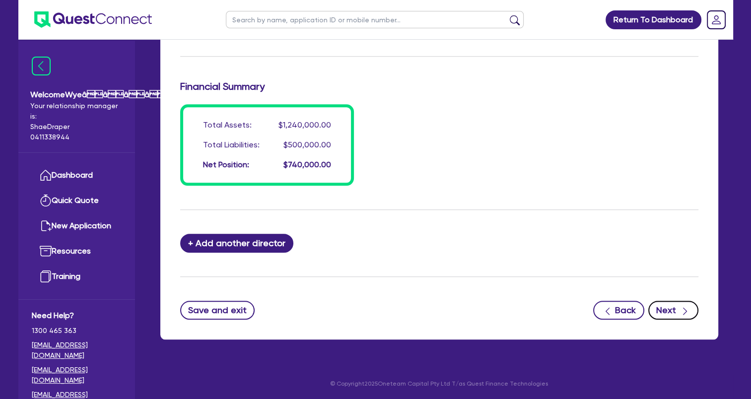
click at [691, 308] on button "Next" at bounding box center [673, 310] width 50 height 19
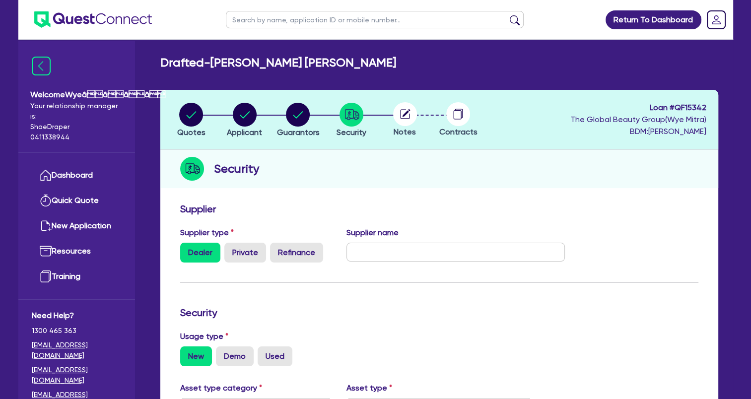
drag, startPoint x: 344, startPoint y: 175, endPoint x: 347, endPoint y: 184, distance: 9.9
click at [347, 180] on div "Security" at bounding box center [439, 169] width 558 height 38
click at [380, 246] on input "text" at bounding box center [455, 252] width 218 height 19
paste input "The Global Beauty Group"
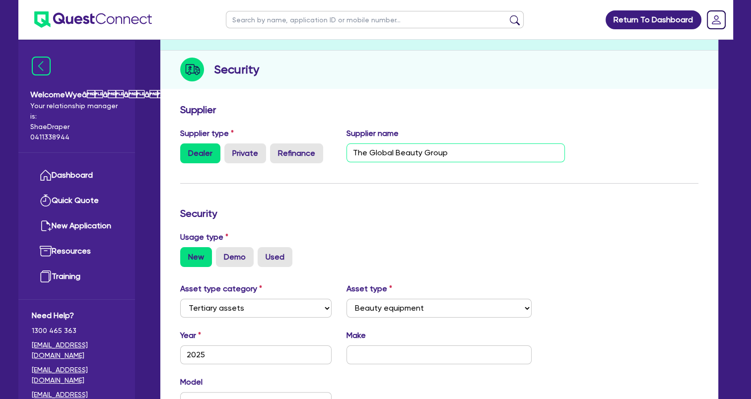
scroll to position [248, 0]
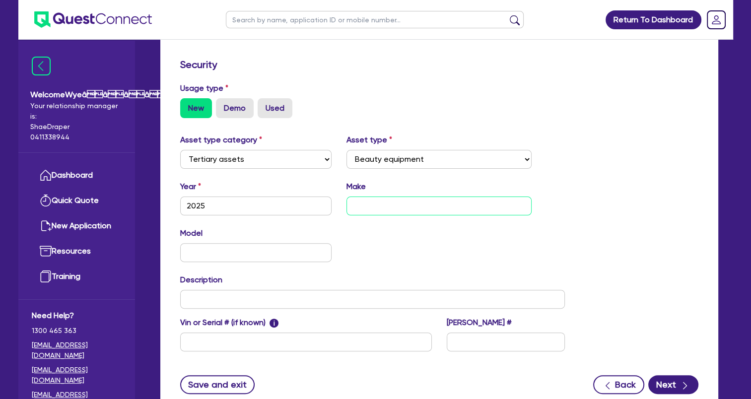
click at [368, 207] on input "text" at bounding box center [438, 206] width 185 height 19
paste input "The Global Beauty Group"
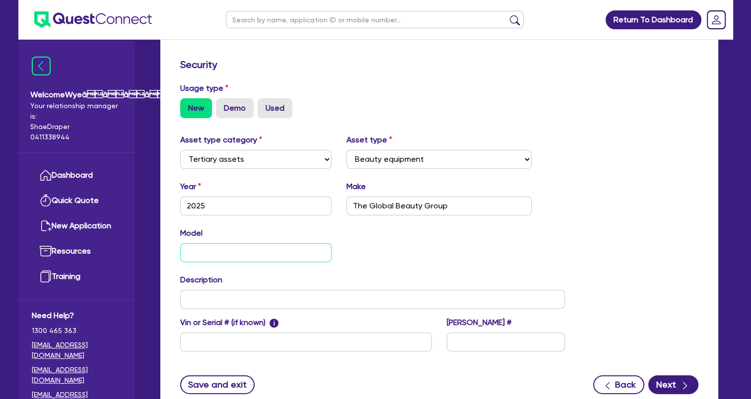
click at [223, 252] on input "text" at bounding box center [256, 252] width 152 height 19
paste input "Observ520X"
click at [672, 222] on div "Asset type category Select Cars and light trucks Primary assets Secondary asset…" at bounding box center [439, 248] width 533 height 229
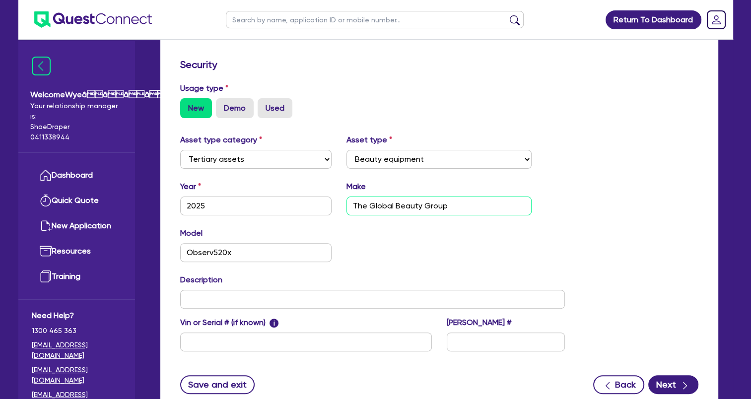
drag, startPoint x: 462, startPoint y: 205, endPoint x: 277, endPoint y: 194, distance: 185.0
click at [277, 194] on div "Year [DATE] Make The Global Beauty Group" at bounding box center [373, 202] width 400 height 43
paste input "Sylton"
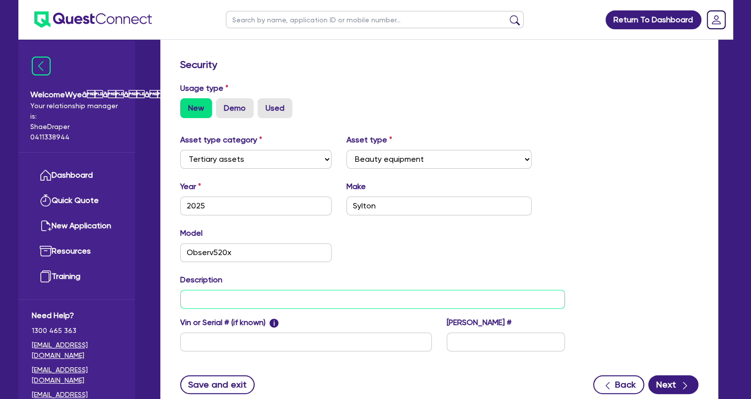
click at [230, 298] on input "text" at bounding box center [372, 299] width 385 height 19
paste input "Commercial Skin Analyzer"
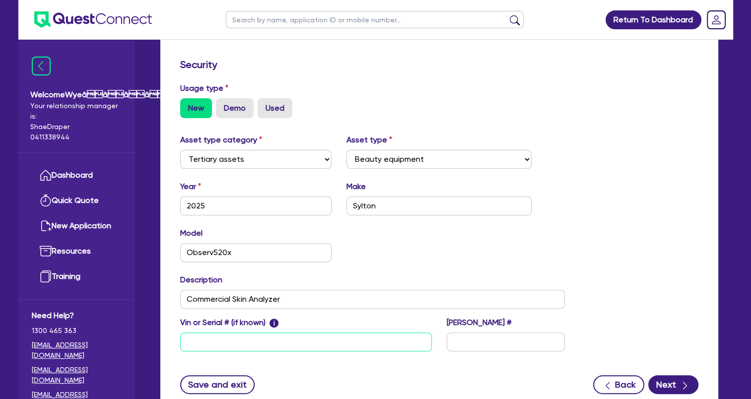
click at [285, 341] on input "text" at bounding box center [306, 342] width 252 height 19
paste input "S/N: SN00054069"
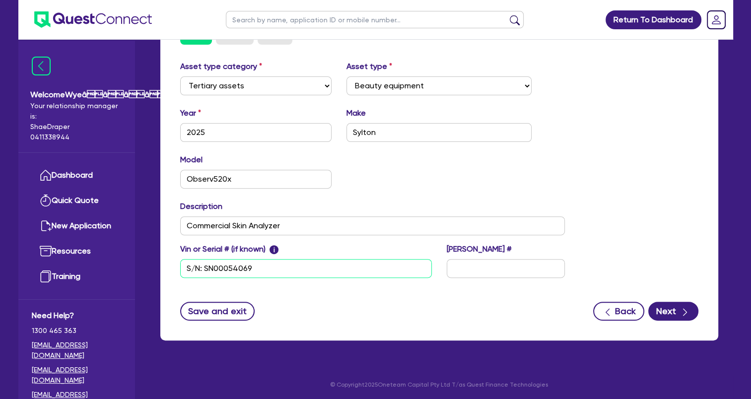
scroll to position [323, 0]
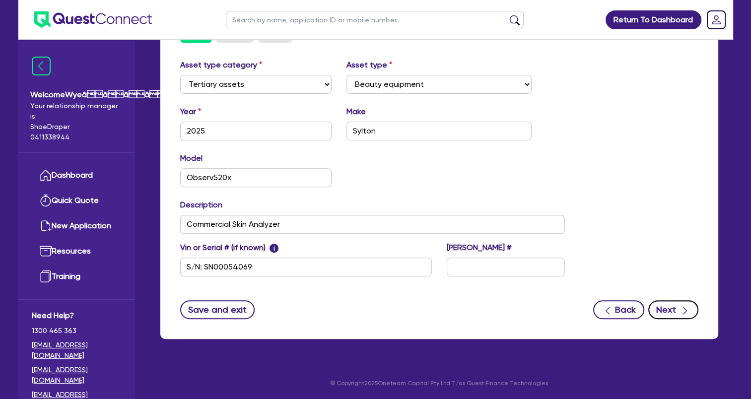
click at [687, 306] on icon "button" at bounding box center [685, 311] width 10 height 10
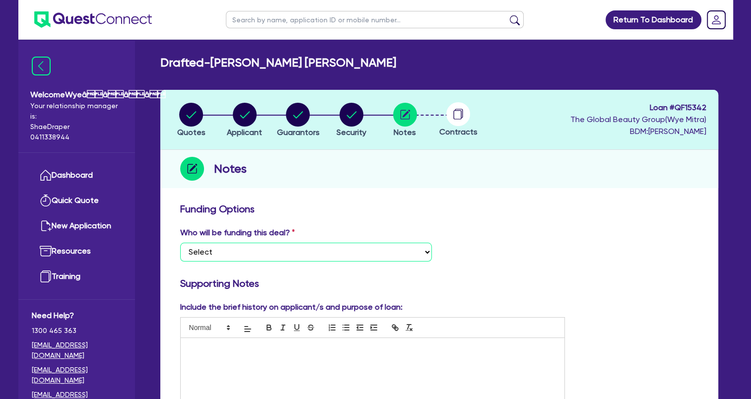
click at [310, 251] on select "Select I want Quest to fund 100% I will fund 100% I will co-fund with Quest Oth…" at bounding box center [306, 252] width 252 height 19
click at [180, 243] on select "Select I want Quest to fund 100% I will fund 100% I will co-fund with Quest Oth…" at bounding box center [306, 252] width 252 height 19
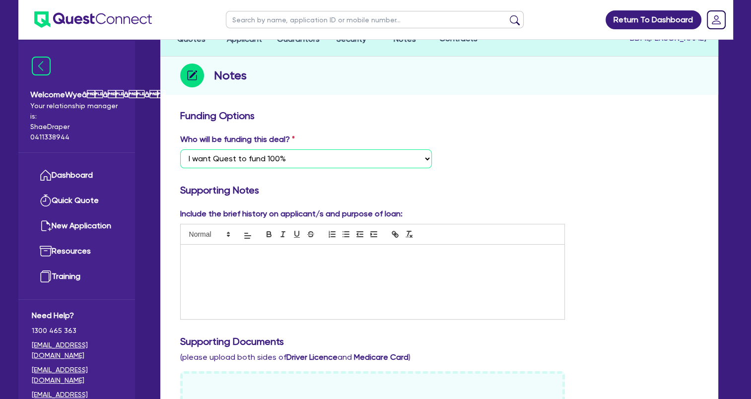
scroll to position [99, 0]
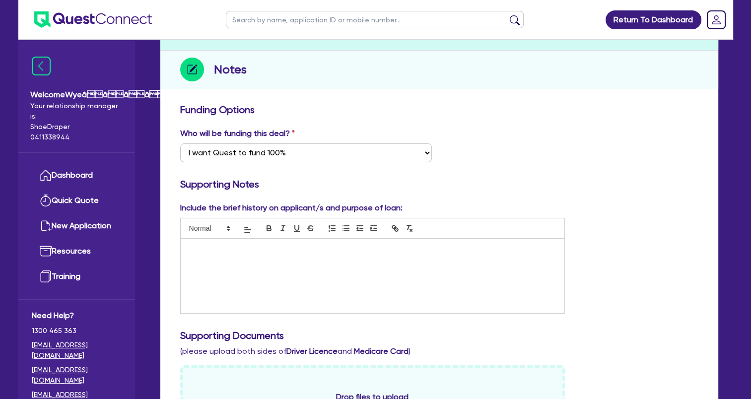
click at [357, 281] on div at bounding box center [373, 276] width 384 height 74
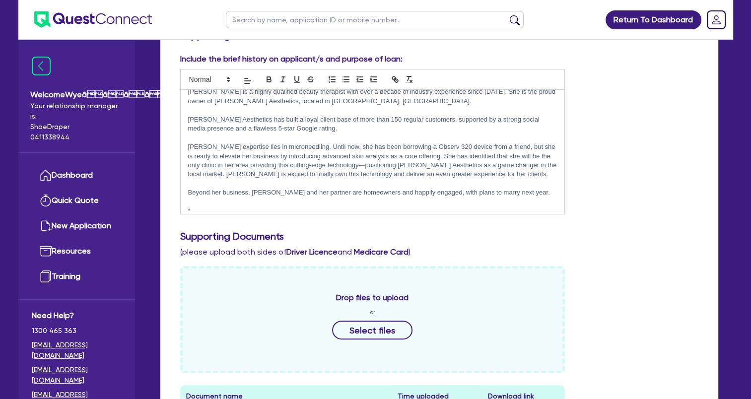
scroll to position [9, 0]
click at [267, 208] on p "*Please not other asset for 20,000 is the client's Super and $30,000" at bounding box center [372, 210] width 369 height 9
click at [224, 208] on p "*Please not other asset for $20,000 is the client's Super and $30,000" at bounding box center [372, 210] width 369 height 9
click at [242, 207] on p "*Please not Other asset for $20,000 is the client's Super and $30,000" at bounding box center [372, 210] width 369 height 9
click at [256, 212] on p "*Please not Other asset for $20,000 is the client's Super and $30,000" at bounding box center [372, 210] width 369 height 9
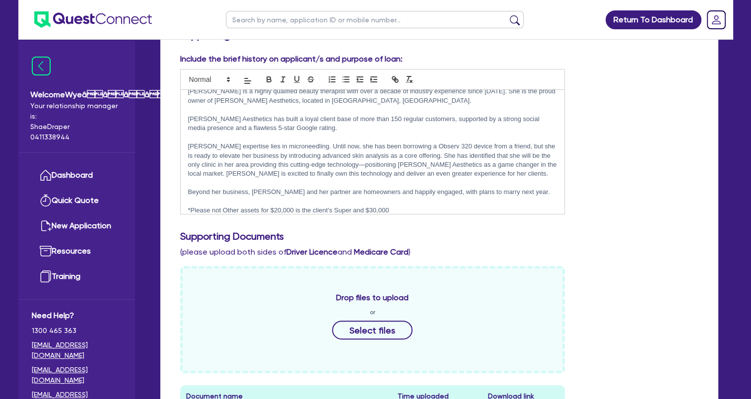
click at [243, 207] on p "*Please not Other assets for $20,000 is the client's Super and $30,000" at bounding box center [372, 210] width 369 height 9
click at [411, 212] on p "*Please not Other Assets for $20,000 is the client's Super and $30,000" at bounding box center [372, 210] width 369 height 9
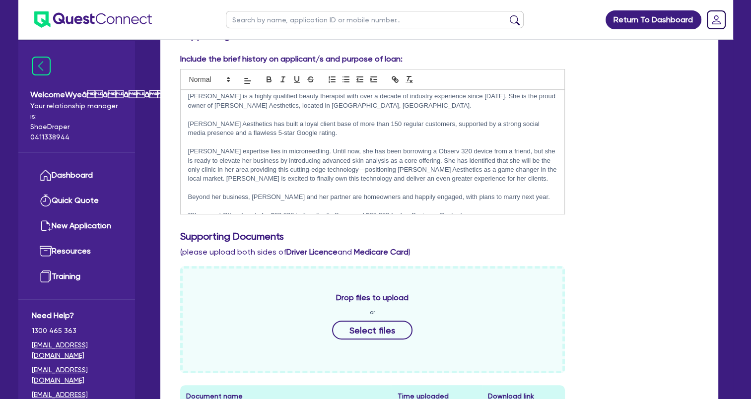
scroll to position [0, 0]
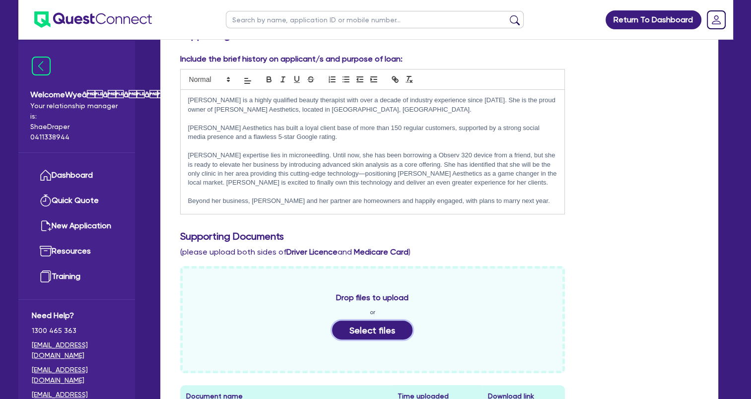
click at [388, 331] on button "Select files" at bounding box center [372, 330] width 80 height 19
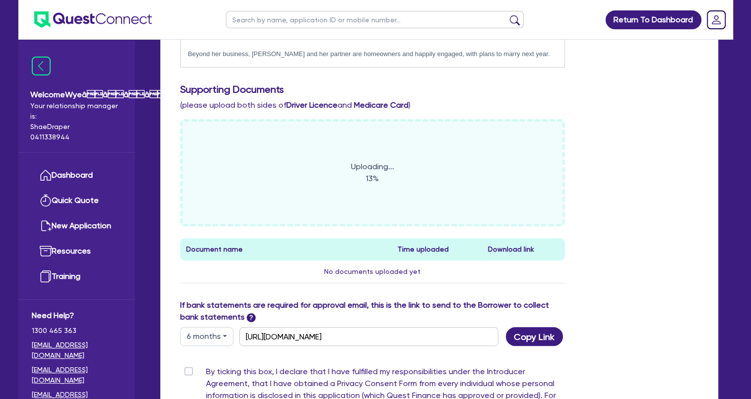
scroll to position [397, 0]
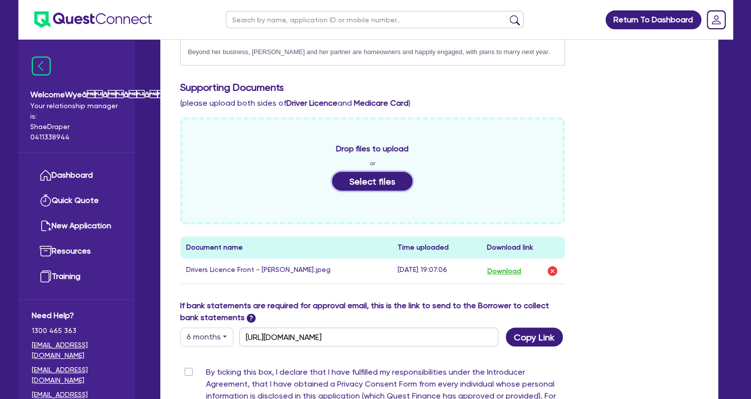
click at [371, 180] on button "Select files" at bounding box center [372, 181] width 80 height 19
click at [359, 180] on button "Select files" at bounding box center [372, 181] width 80 height 19
click at [554, 272] on img "button" at bounding box center [552, 271] width 12 height 12
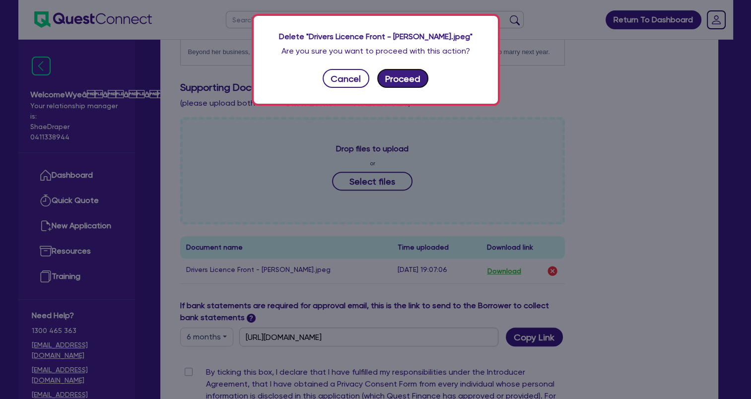
drag, startPoint x: 395, startPoint y: 82, endPoint x: 392, endPoint y: 92, distance: 10.5
click at [395, 82] on button "Proceed" at bounding box center [403, 78] width 52 height 19
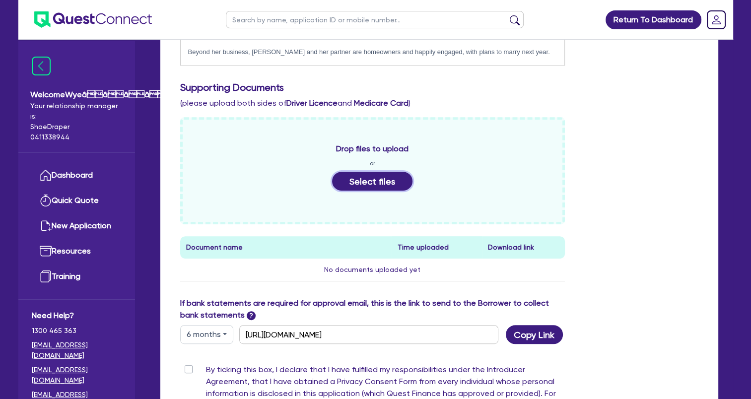
click at [391, 182] on button "Select files" at bounding box center [372, 181] width 80 height 19
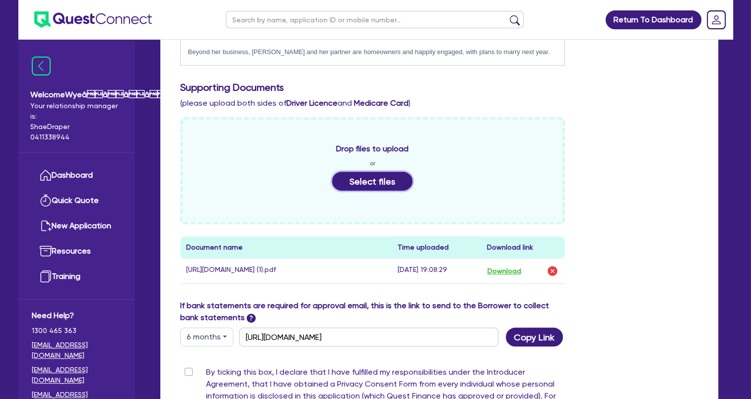
click at [369, 181] on button "Select files" at bounding box center [372, 181] width 80 height 19
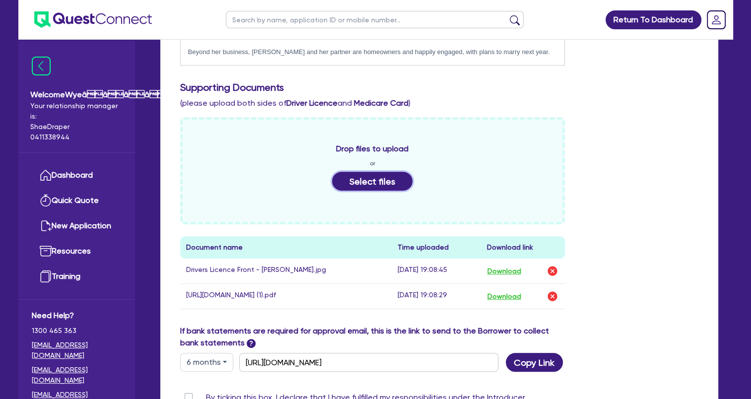
click at [386, 179] on button "Select files" at bounding box center [372, 181] width 80 height 19
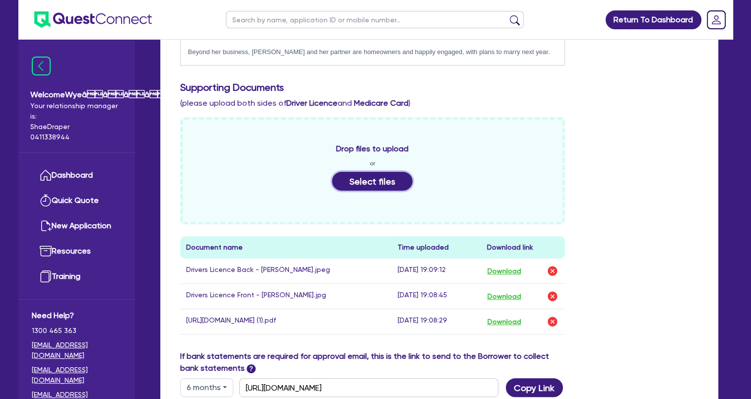
click at [362, 188] on button "Select files" at bounding box center [372, 181] width 80 height 19
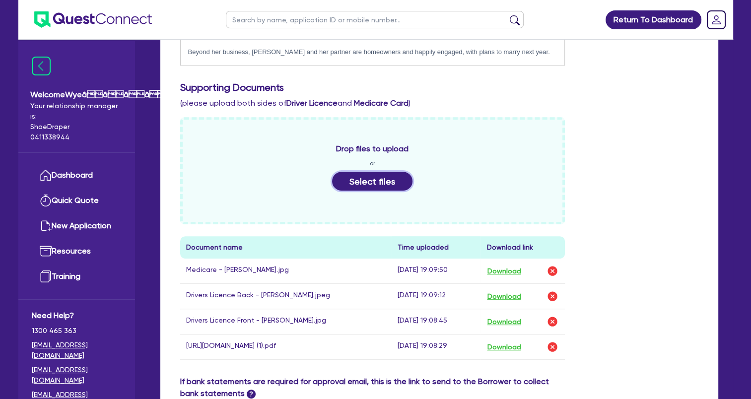
click at [384, 184] on button "Select files" at bounding box center [372, 181] width 80 height 19
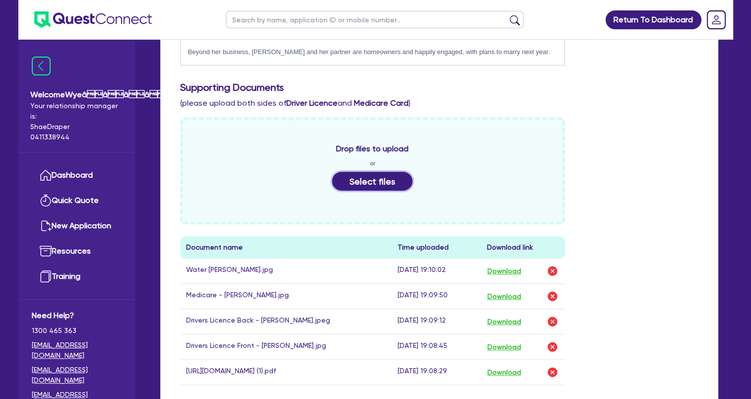
click at [371, 186] on button "Select files" at bounding box center [372, 181] width 80 height 19
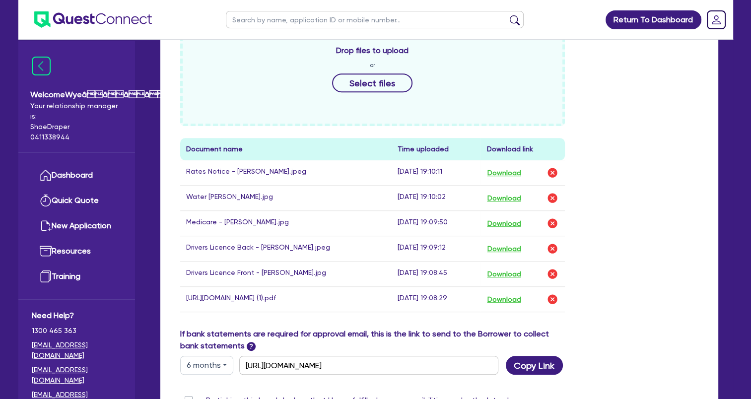
scroll to position [496, 0]
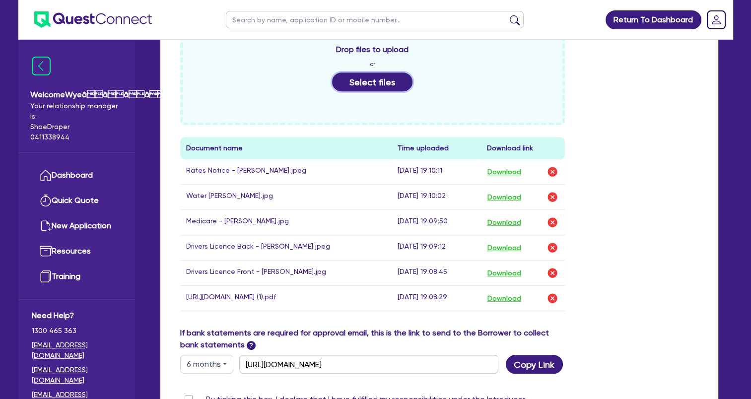
click at [357, 86] on button "Select files" at bounding box center [372, 81] width 80 height 19
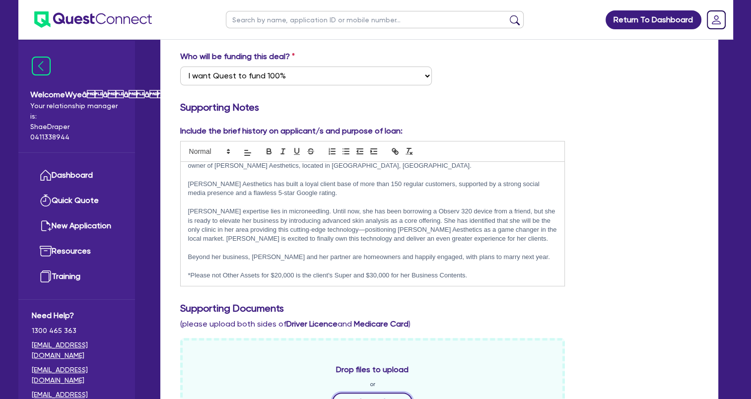
scroll to position [226, 0]
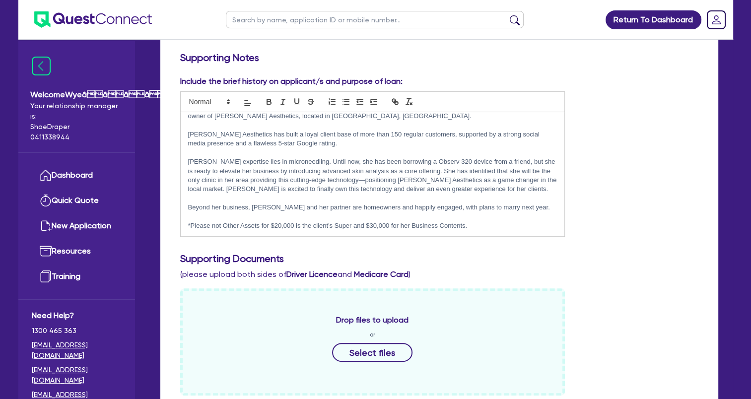
click at [221, 224] on p "*Please not Other Assets for $20,000 is the client's Super and $30,000 for her …" at bounding box center [372, 225] width 369 height 9
click at [354, 229] on p "*Please note Other Assets for $20,000 is the client's Super and $30,000 for her…" at bounding box center [372, 225] width 369 height 9
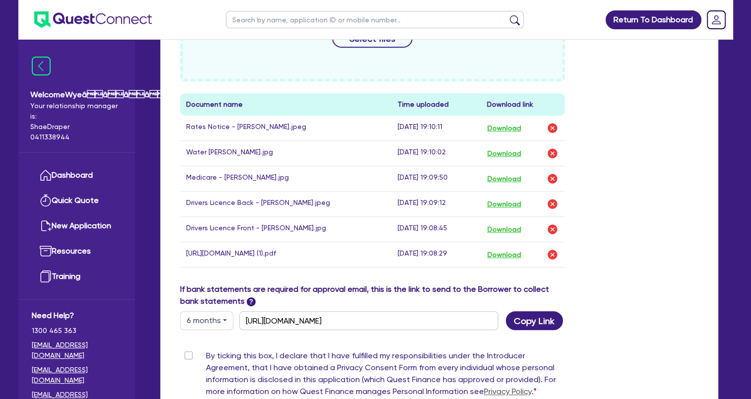
scroll to position [672, 0]
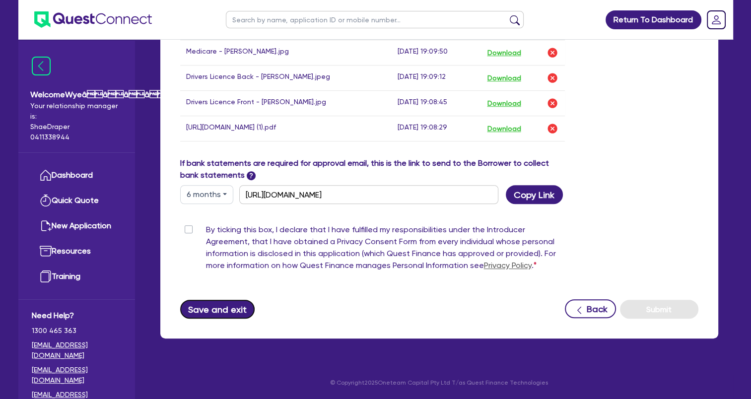
click at [214, 309] on button "Save and exit" at bounding box center [217, 309] width 75 height 19
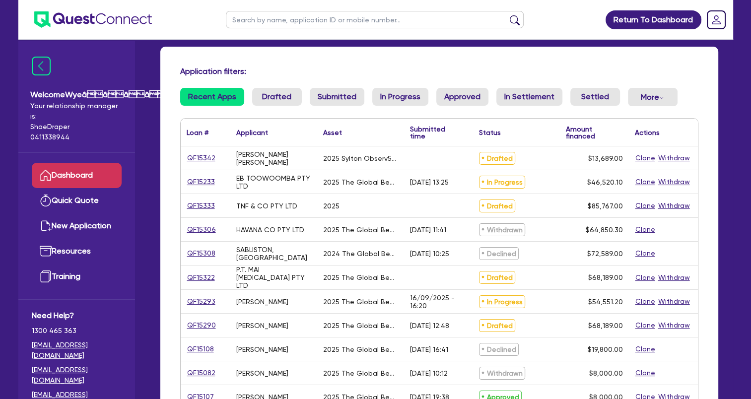
scroll to position [31, 0]
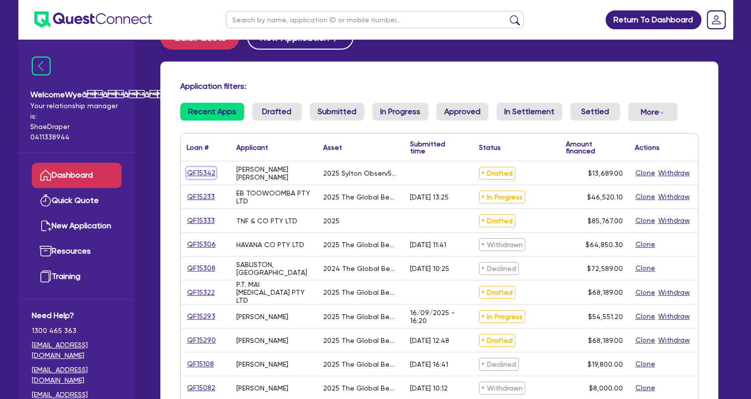
click at [205, 174] on link "QF15342" at bounding box center [201, 172] width 29 height 11
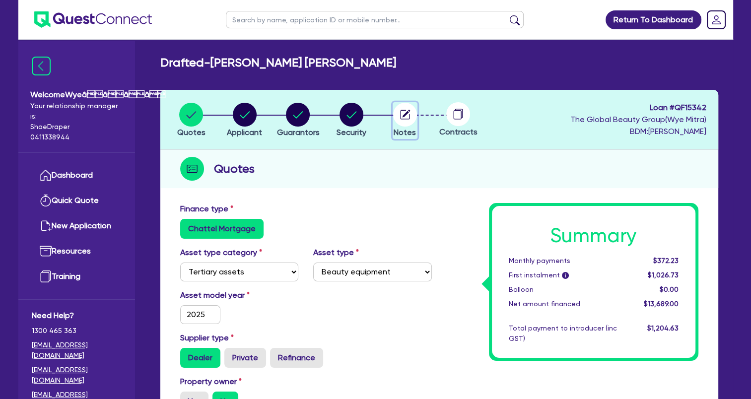
click at [406, 117] on circle "button" at bounding box center [405, 115] width 24 height 24
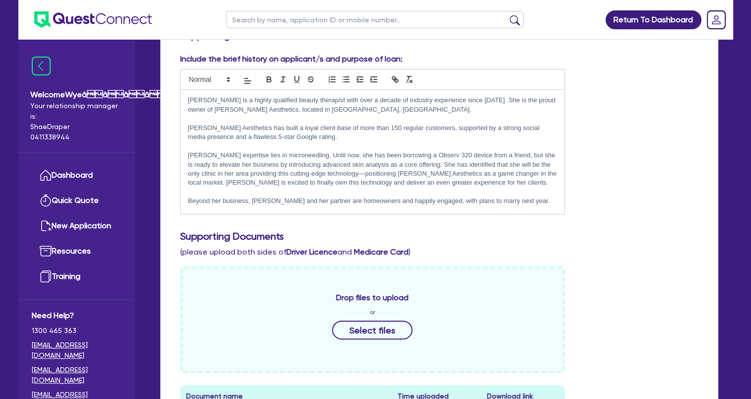
scroll to position [397, 0]
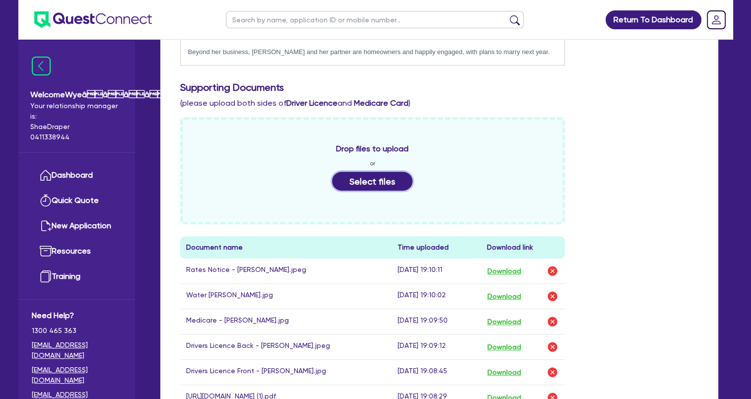
click at [385, 181] on button "Select files" at bounding box center [372, 181] width 80 height 19
click at [364, 182] on button "Select files" at bounding box center [372, 181] width 80 height 19
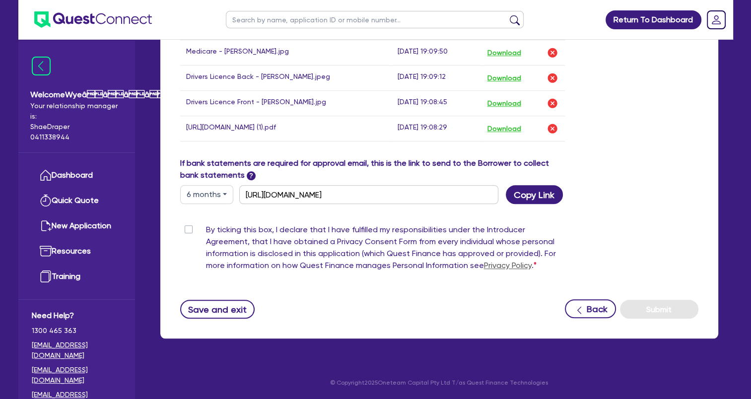
scroll to position [848, 0]
click at [206, 230] on label "By ticking this box, I declare that I have fulfilled my responsibilities under …" at bounding box center [385, 250] width 359 height 52
click at [186, 230] on input "By ticking this box, I declare that I have fulfilled my responsibilities under …" at bounding box center [184, 228] width 8 height 9
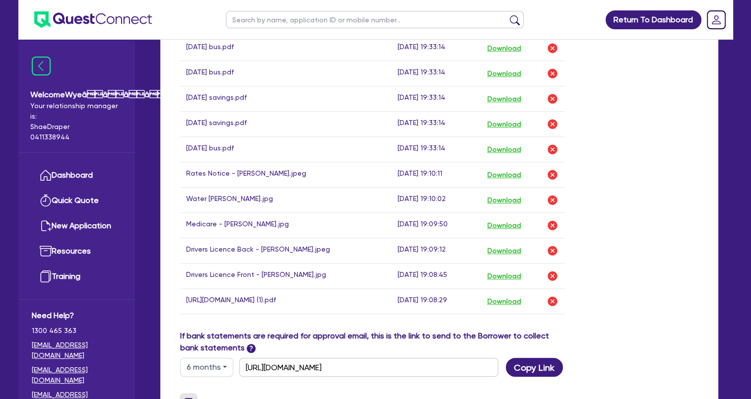
scroll to position [798, 0]
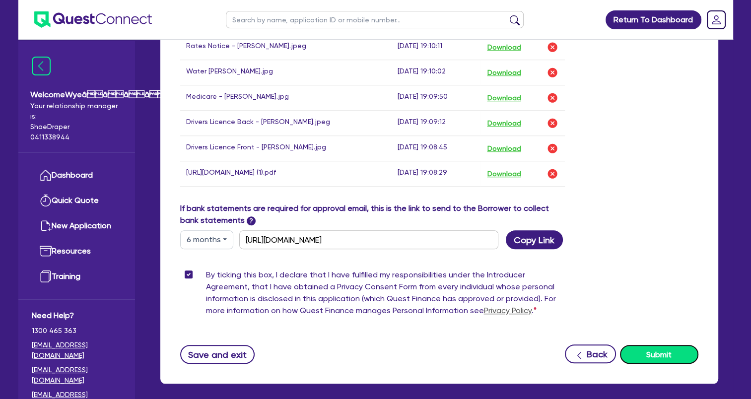
click at [640, 358] on button "Submit" at bounding box center [659, 354] width 78 height 19
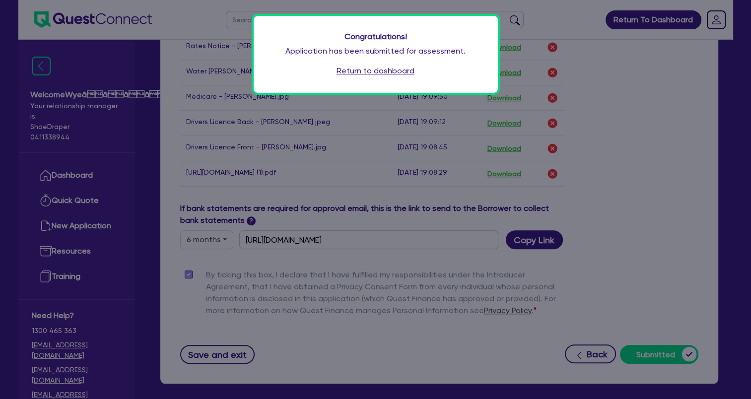
drag, startPoint x: 653, startPoint y: 254, endPoint x: 654, endPoint y: 262, distance: 7.5
click at [654, 259] on div "Congratulations! Application has been submitted for assessment. Return to dashb…" at bounding box center [375, 199] width 751 height 399
click at [588, 195] on div "Congratulations! Application has been submitted for assessment. Return to dashb…" at bounding box center [375, 199] width 751 height 399
drag, startPoint x: 692, startPoint y: 209, endPoint x: 681, endPoint y: 204, distance: 12.2
click at [691, 208] on div "Congratulations! Application has been submitted for assessment. Return to dashb…" at bounding box center [375, 199] width 751 height 399
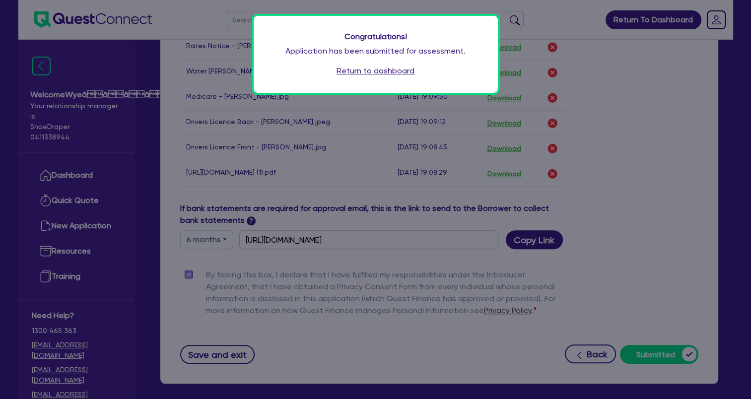
drag, startPoint x: 631, startPoint y: 81, endPoint x: 601, endPoint y: 75, distance: 29.9
click at [631, 81] on div "Congratulations! Application has been submitted for assessment. Return to dashb…" at bounding box center [375, 199] width 751 height 399
click at [212, 8] on div "Congratulations! Application has been submitted for assessment. Return to dashb…" at bounding box center [375, 199] width 751 height 399
click at [347, 75] on link "Return to dashboard" at bounding box center [375, 71] width 78 height 12
click at [350, 69] on link "Return to dashboard" at bounding box center [375, 71] width 78 height 12
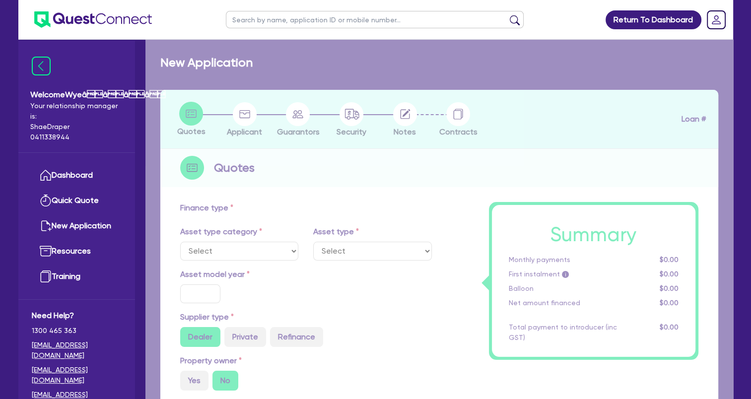
select select "TERTIARY_ASSETS"
type input "2024"
type input "43,989"
type input "5,000"
type input "3.67"
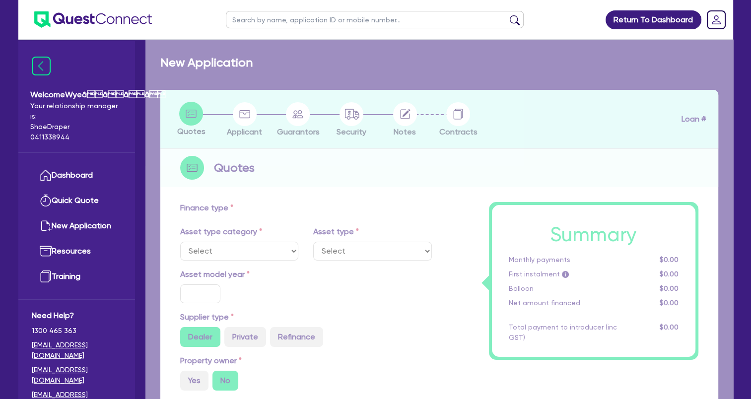
type input "1,430.9"
type input "17.25"
select select "BEAUTY_EQUIPMENT"
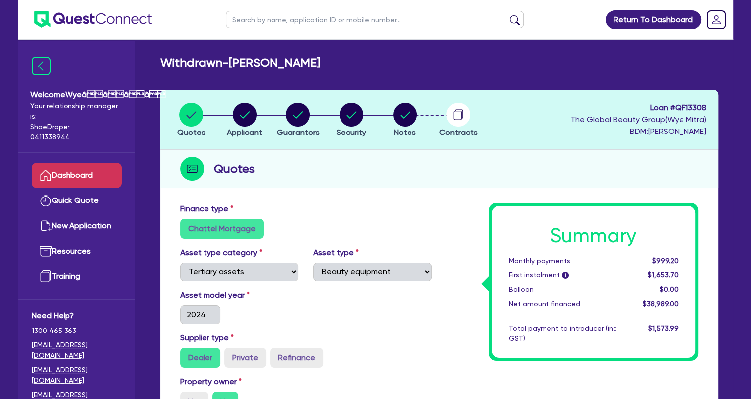
click at [56, 177] on link "Dashboard" at bounding box center [77, 175] width 90 height 25
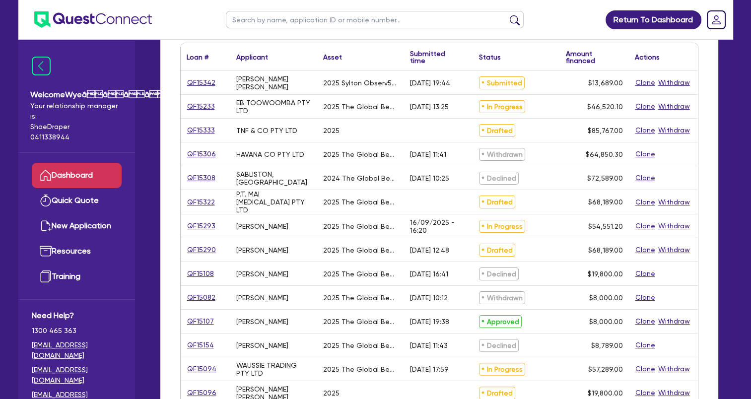
scroll to position [99, 0]
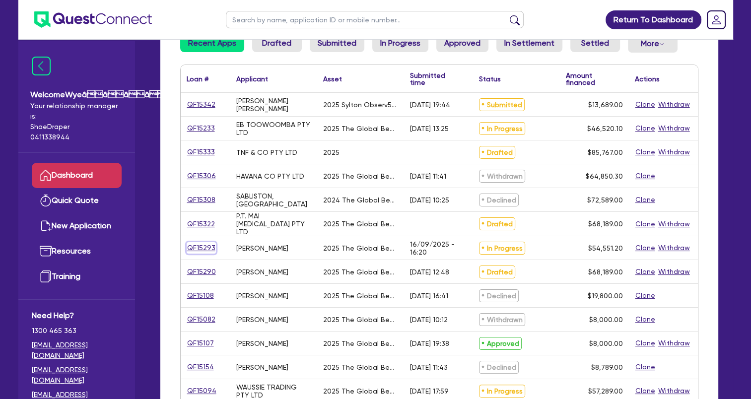
click at [206, 246] on link "QF15293" at bounding box center [201, 247] width 29 height 11
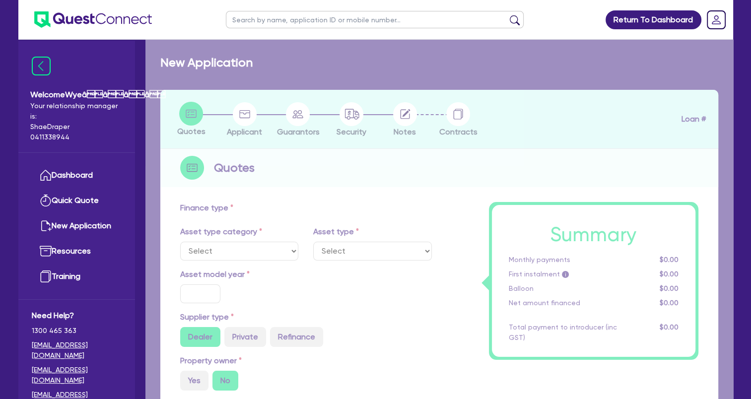
select select "TERTIARY_ASSETS"
type input "2025"
type input "68,189"
type input "13,637.8"
type input "12"
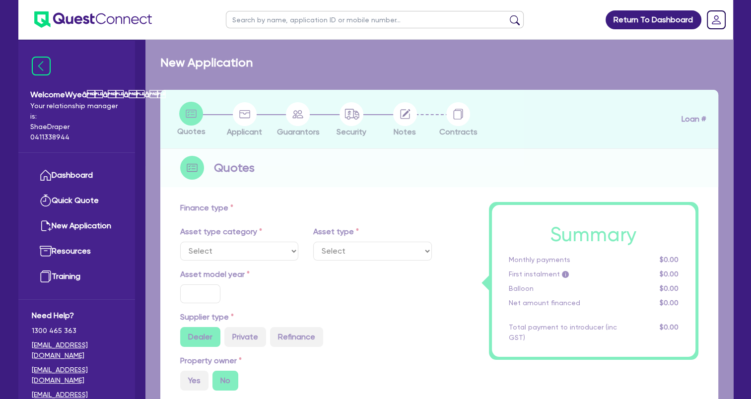
type input "6,546.14"
type input "17.95"
select select "BEAUTY_EQUIPMENT"
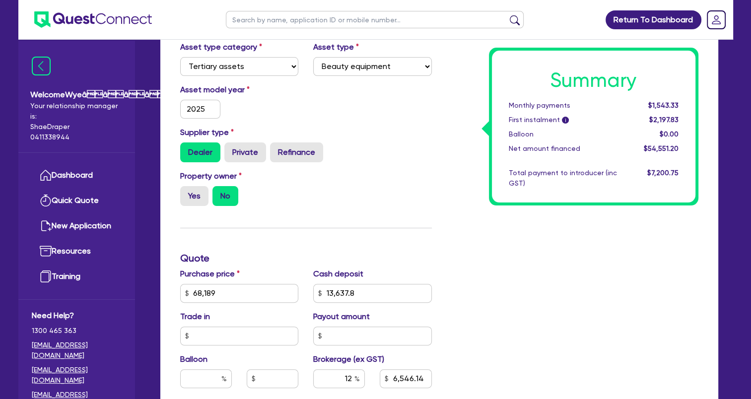
scroll to position [248, 0]
